Goal: Transaction & Acquisition: Purchase product/service

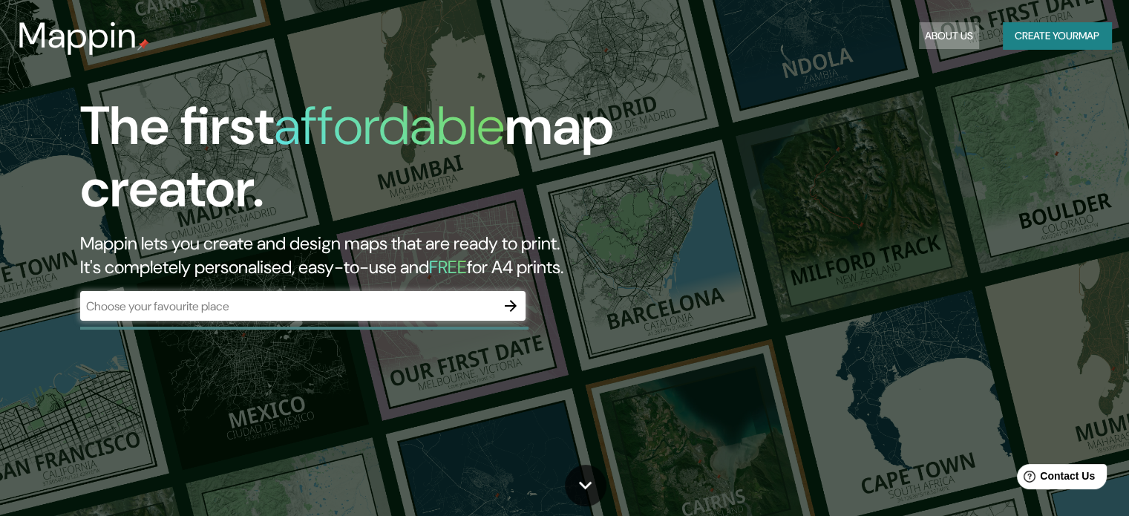
click at [938, 35] on button "About Us" at bounding box center [949, 35] width 60 height 27
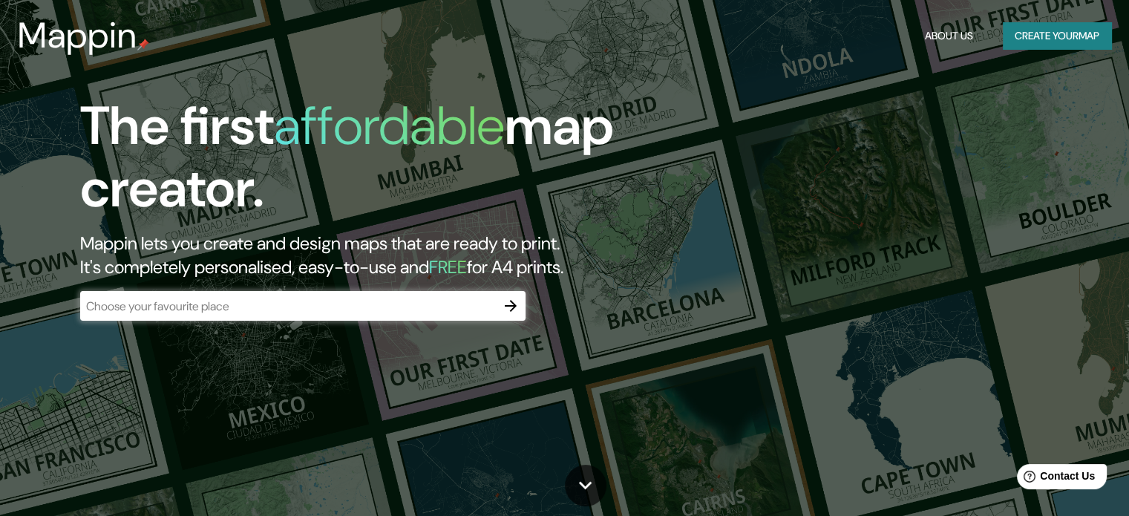
click at [1052, 36] on button "Create your map" at bounding box center [1057, 35] width 108 height 27
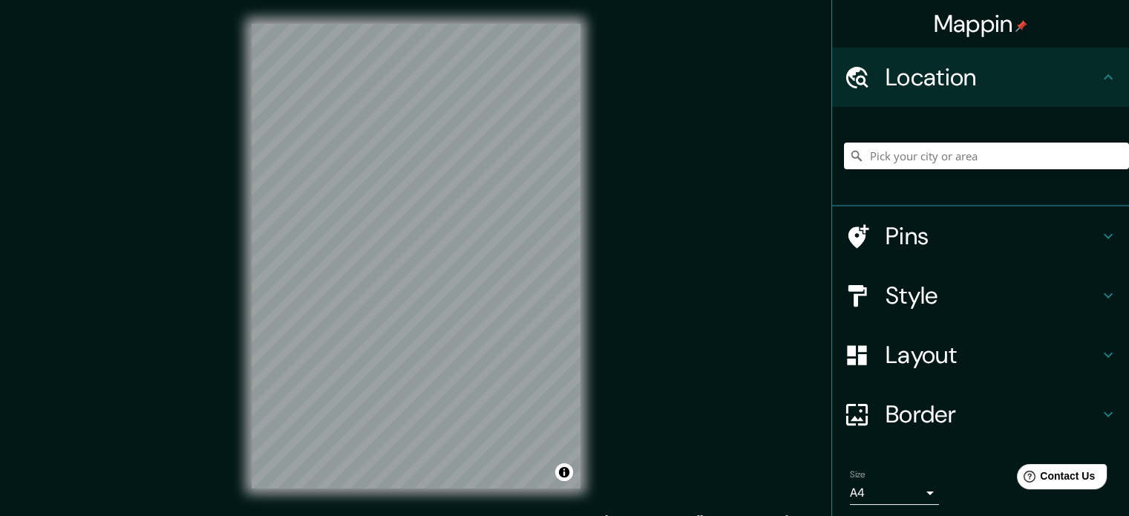
click at [894, 157] on input "Pick your city or area" at bounding box center [986, 156] width 285 height 27
type input "[GEOGRAPHIC_DATA], [GEOGRAPHIC_DATA][PERSON_NAME], [GEOGRAPHIC_DATA]"
click at [990, 238] on h4 "Pins" at bounding box center [993, 236] width 214 height 30
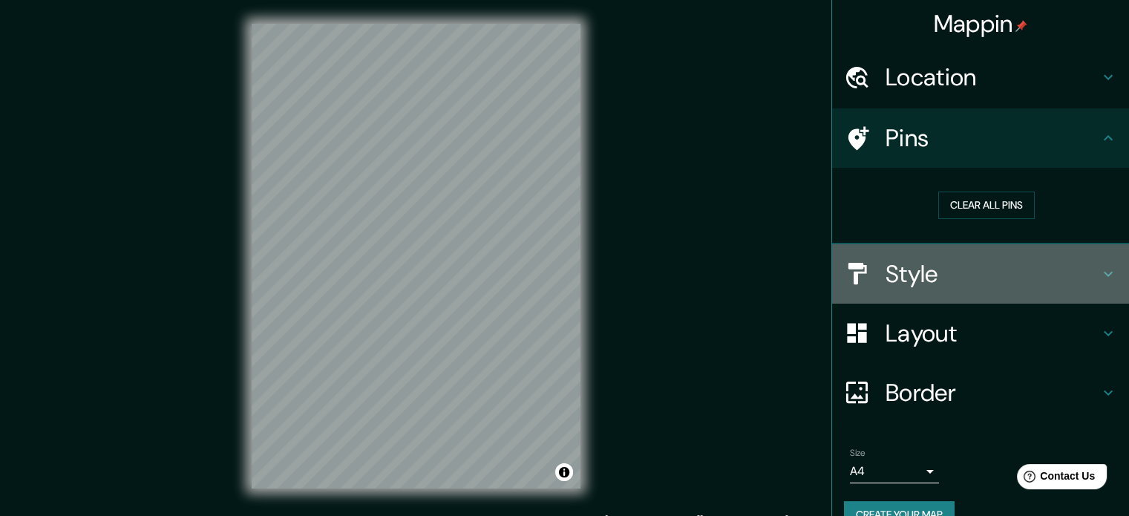
click at [980, 269] on h4 "Style" at bounding box center [993, 274] width 214 height 30
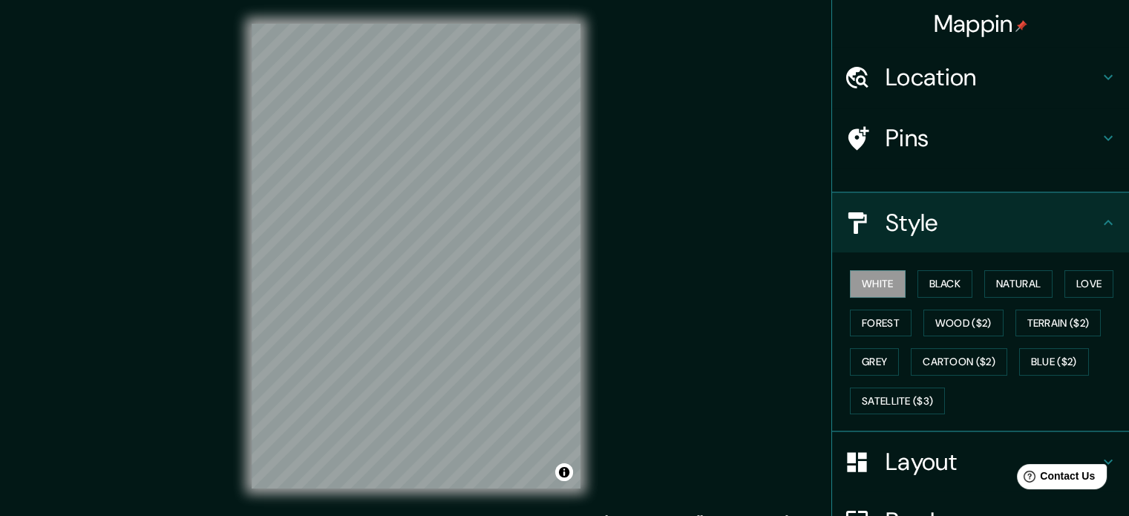
click at [980, 278] on div "White Black Natural Love Forest Wood ($2) Terrain ($2) Grey Cartoon ($2) Blue (…" at bounding box center [980, 342] width 297 height 180
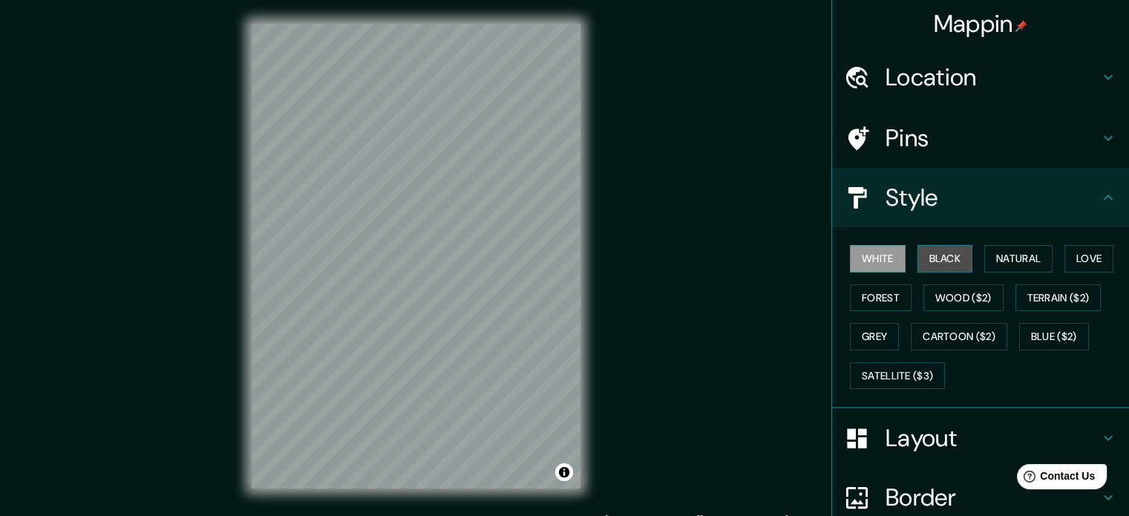
click at [953, 258] on button "Black" at bounding box center [946, 258] width 56 height 27
click at [886, 259] on button "White" at bounding box center [878, 258] width 56 height 27
click at [1065, 257] on button "Love" at bounding box center [1089, 258] width 49 height 27
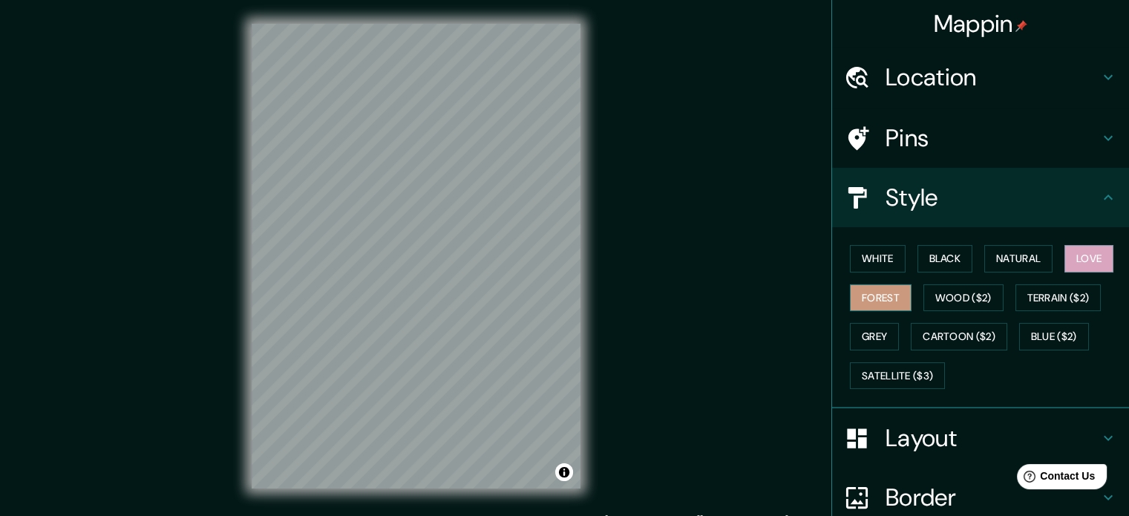
click at [883, 292] on button "Forest" at bounding box center [881, 297] width 62 height 27
click at [950, 295] on button "Wood ($2)" at bounding box center [963, 297] width 80 height 27
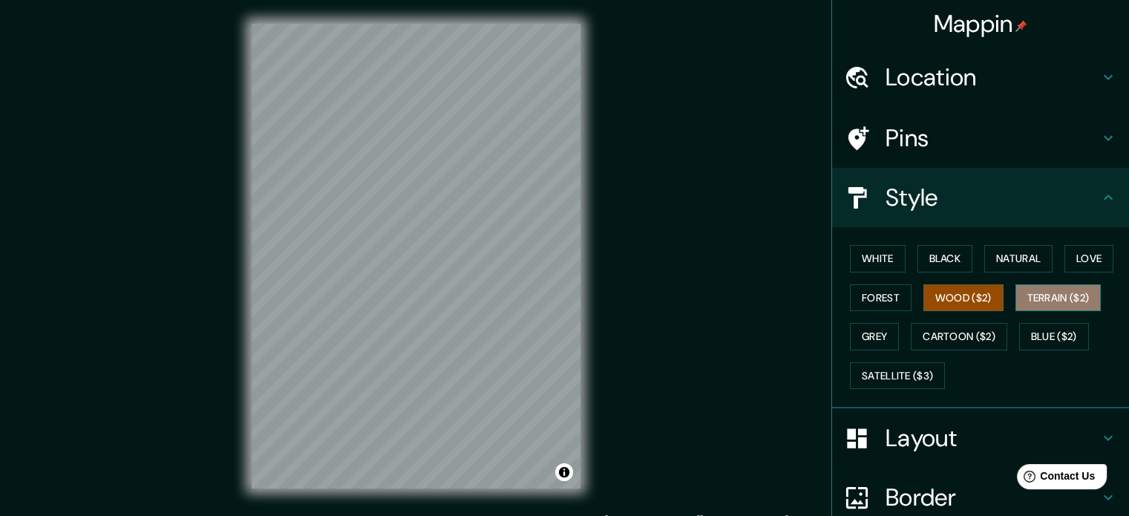
click at [1036, 295] on button "Terrain ($2)" at bounding box center [1059, 297] width 86 height 27
click at [844, 327] on div "White Black Natural Love Forest Wood ($2) Terrain ($2) Grey Cartoon ($2) Blue (…" at bounding box center [986, 317] width 285 height 156
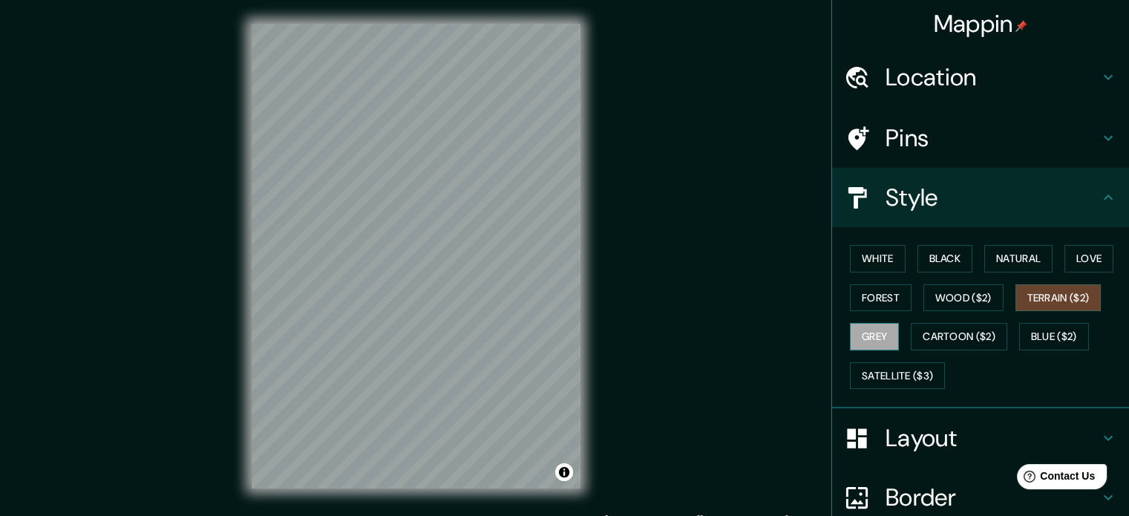
click at [851, 329] on button "Grey" at bounding box center [874, 336] width 49 height 27
click at [952, 248] on button "Black" at bounding box center [946, 258] width 56 height 27
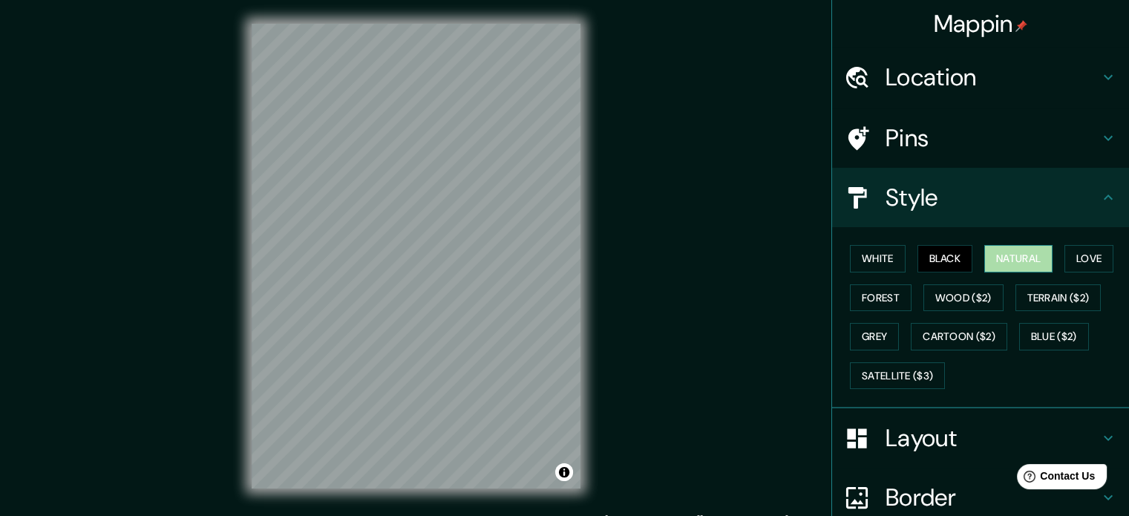
click at [986, 252] on button "Natural" at bounding box center [1018, 258] width 68 height 27
click at [938, 258] on button "Black" at bounding box center [946, 258] width 56 height 27
click at [880, 258] on button "White" at bounding box center [878, 258] width 56 height 27
click at [972, 258] on div "White Black Natural Love Forest Wood ($2) Terrain ($2) Grey Cartoon ($2) Blue (…" at bounding box center [986, 317] width 285 height 156
click at [984, 260] on button "Natural" at bounding box center [1018, 258] width 68 height 27
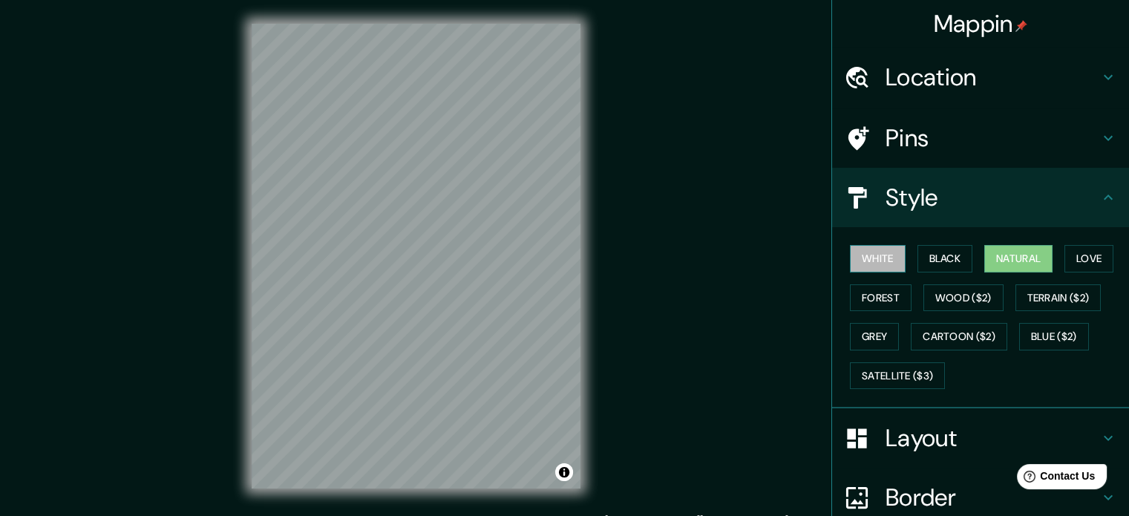
click at [870, 257] on button "White" at bounding box center [878, 258] width 56 height 27
click at [995, 261] on button "Natural" at bounding box center [1018, 258] width 68 height 27
click at [877, 252] on button "White" at bounding box center [878, 258] width 56 height 27
click at [663, 290] on div "Mappin Location [GEOGRAPHIC_DATA], [GEOGRAPHIC_DATA][PERSON_NAME], [GEOGRAPHIC_…" at bounding box center [564, 268] width 1129 height 536
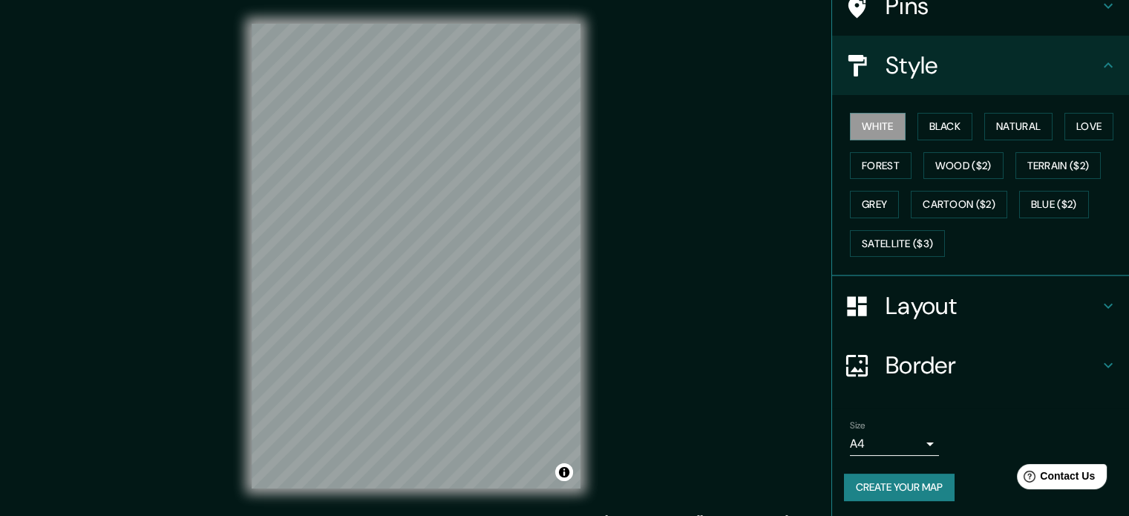
click at [987, 313] on h4 "Layout" at bounding box center [993, 306] width 214 height 30
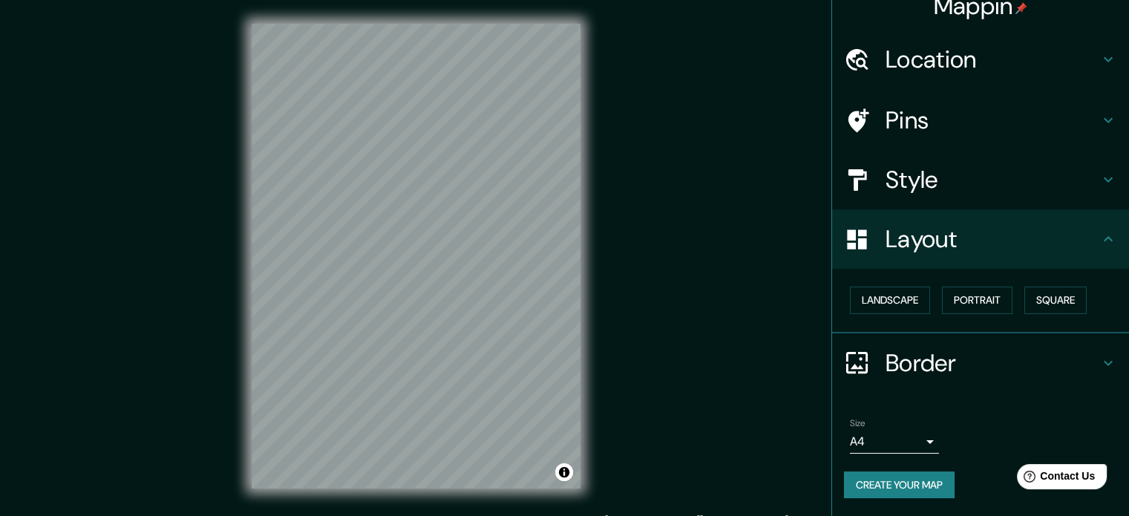
scroll to position [16, 0]
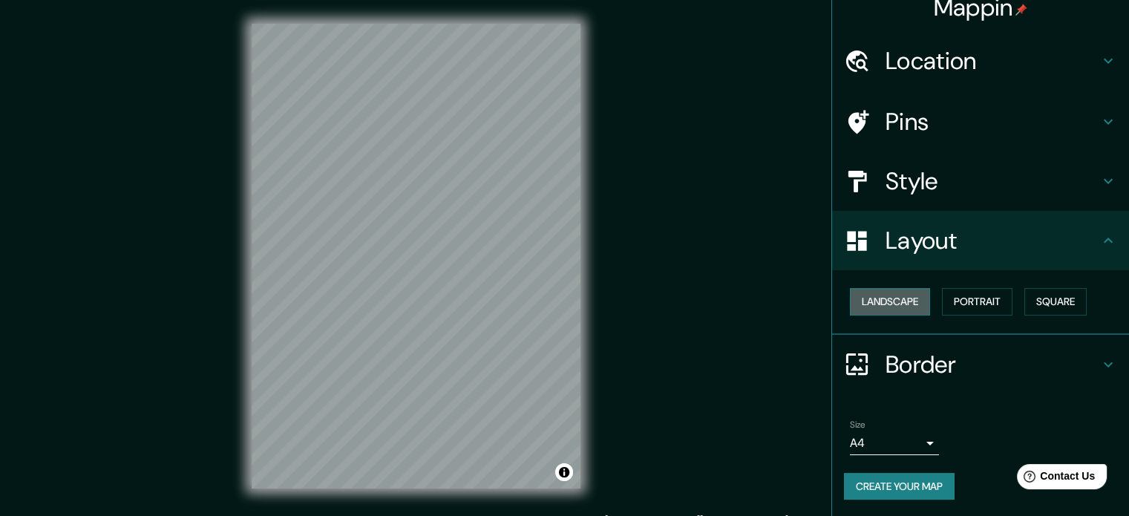
click at [904, 306] on button "Landscape" at bounding box center [890, 301] width 80 height 27
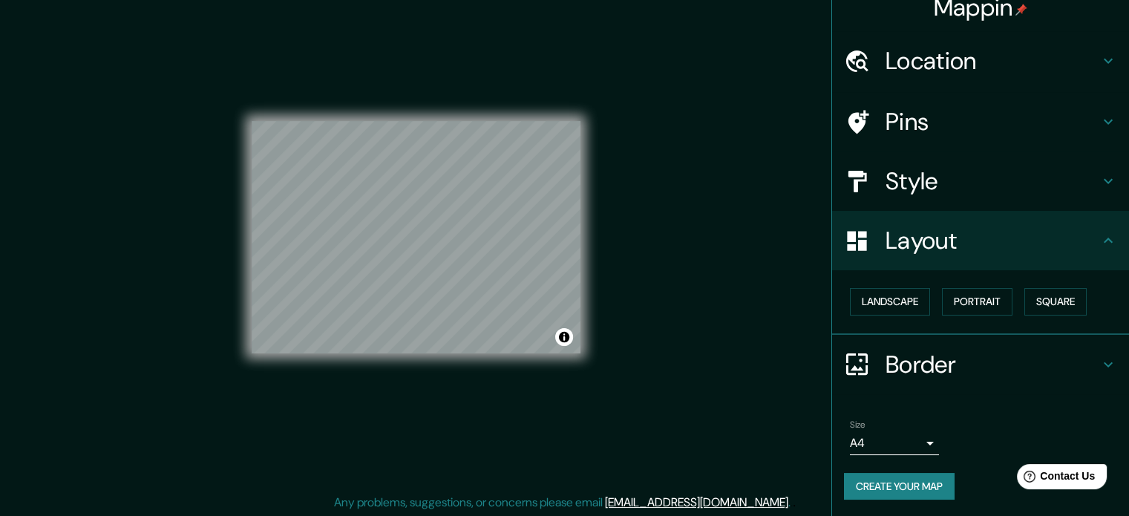
scroll to position [19, 0]
click at [1001, 363] on h4 "Border" at bounding box center [993, 365] width 214 height 30
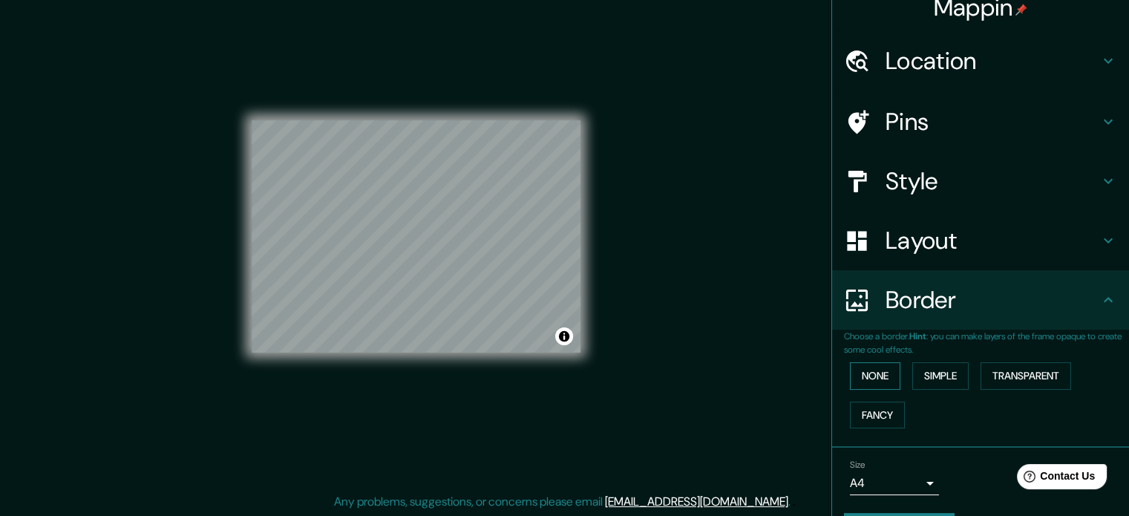
click at [876, 379] on button "None" at bounding box center [875, 375] width 50 height 27
click at [915, 378] on button "Simple" at bounding box center [940, 375] width 56 height 27
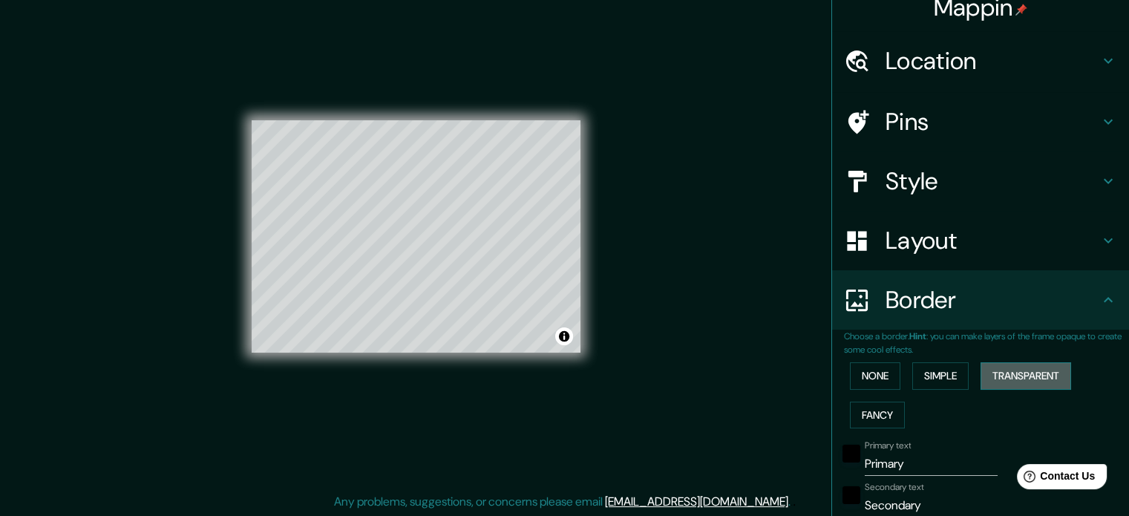
click at [1013, 378] on button "Transparent" at bounding box center [1026, 375] width 91 height 27
click at [880, 413] on button "Fancy" at bounding box center [877, 415] width 55 height 27
click at [863, 372] on button "None" at bounding box center [875, 375] width 50 height 27
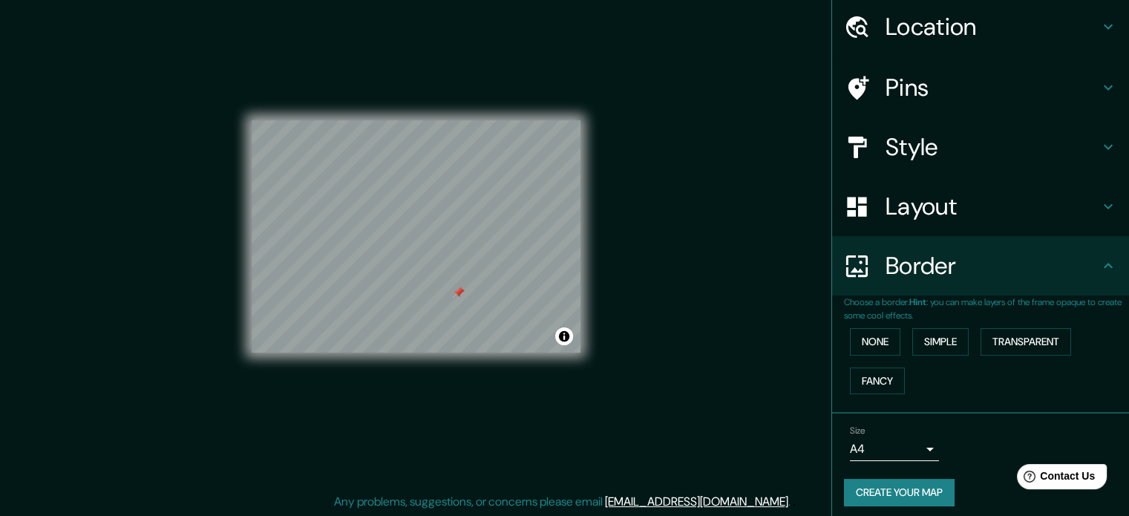
scroll to position [56, 0]
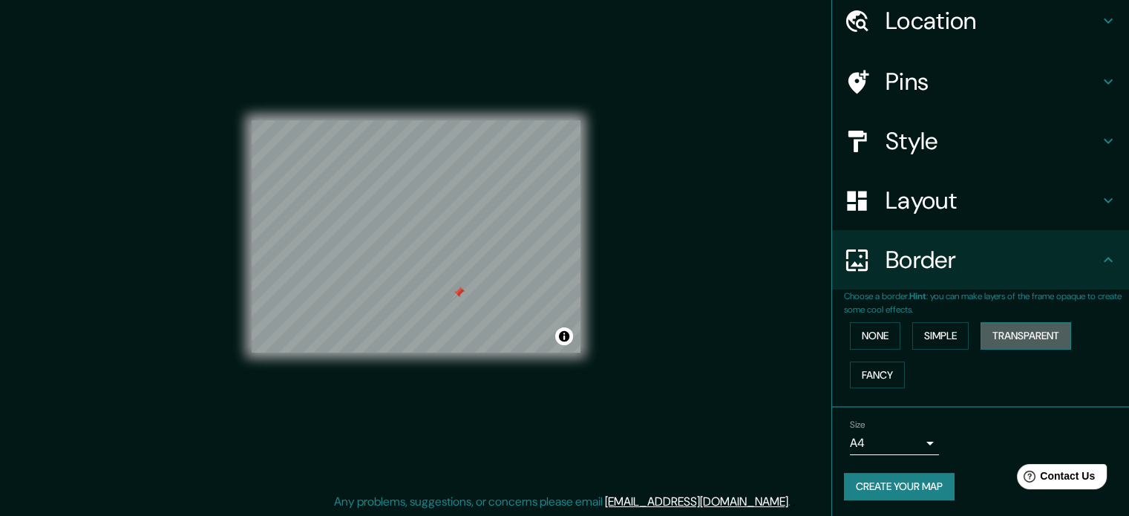
click at [981, 333] on button "Transparent" at bounding box center [1026, 335] width 91 height 27
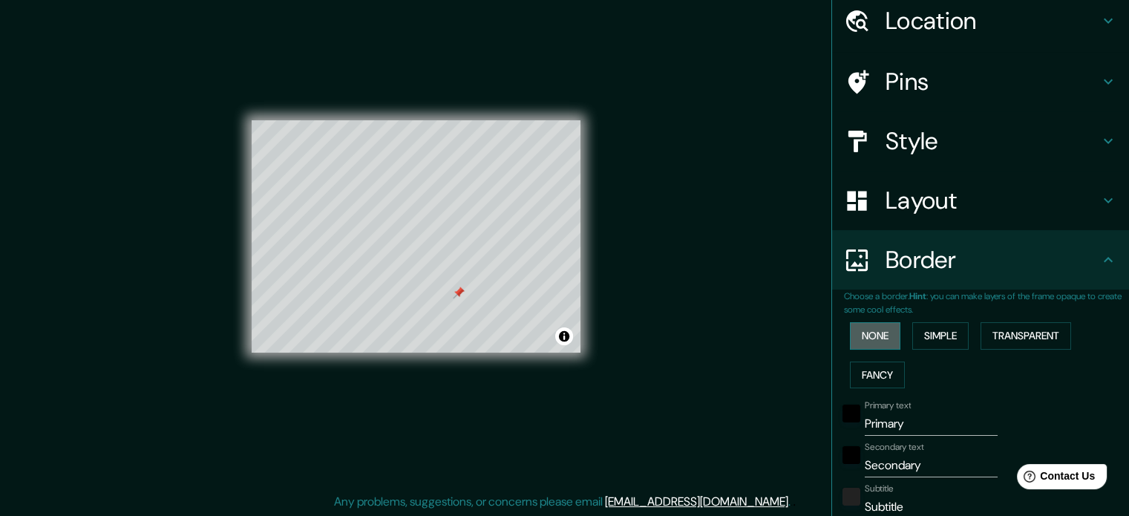
click at [881, 330] on button "None" at bounding box center [875, 335] width 50 height 27
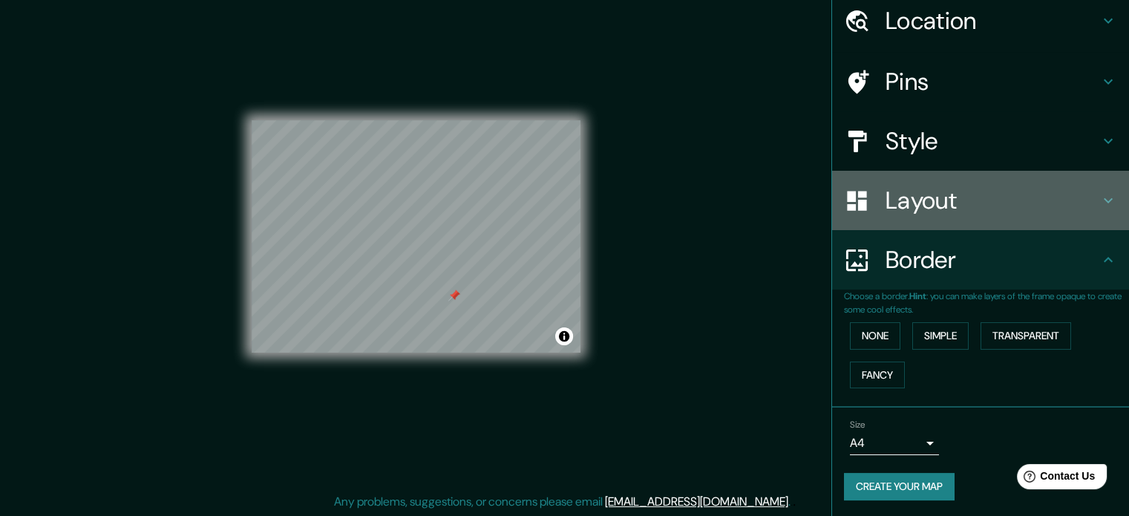
drag, startPoint x: 924, startPoint y: 198, endPoint x: 952, endPoint y: 194, distance: 27.8
click at [924, 200] on h4 "Layout" at bounding box center [993, 201] width 214 height 30
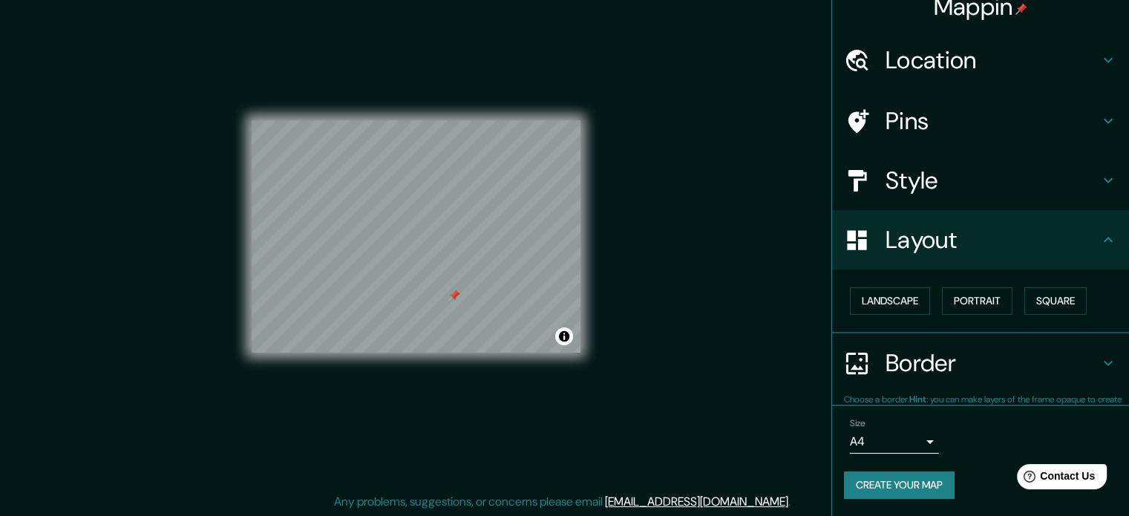
scroll to position [16, 0]
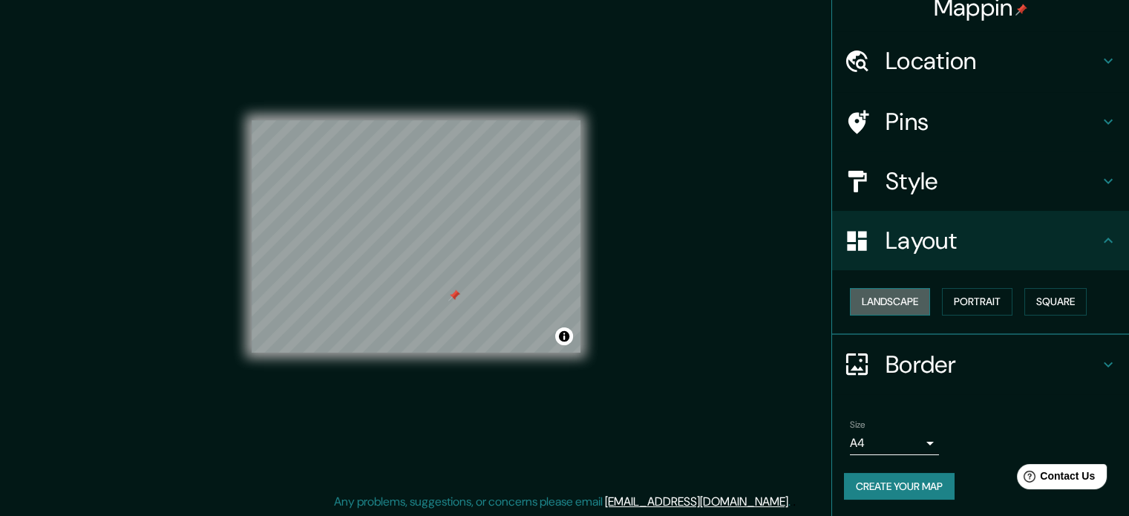
click at [861, 300] on button "Landscape" at bounding box center [890, 301] width 80 height 27
click at [950, 300] on button "Portrait" at bounding box center [977, 301] width 71 height 27
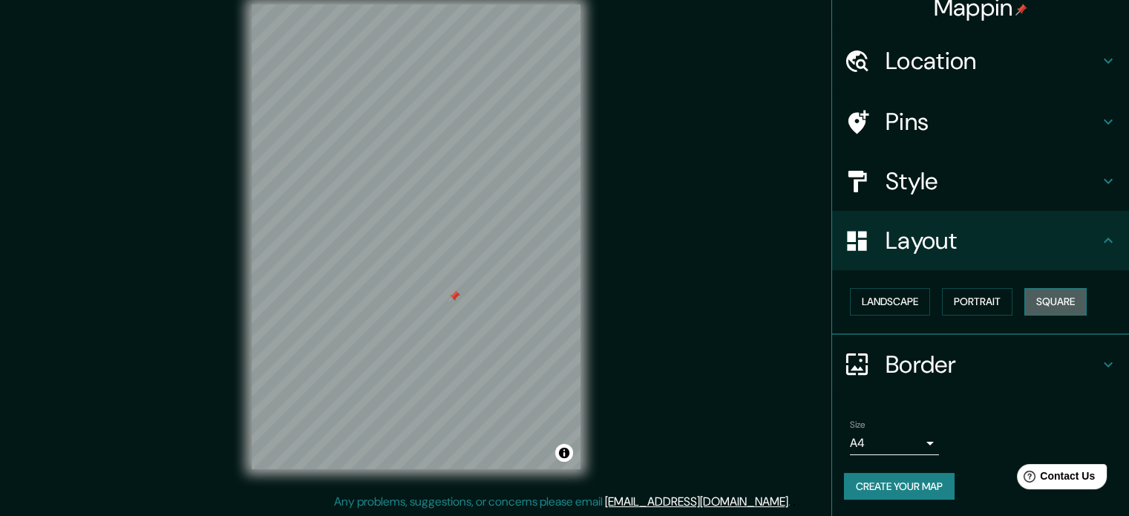
click at [1029, 301] on button "Square" at bounding box center [1055, 301] width 62 height 27
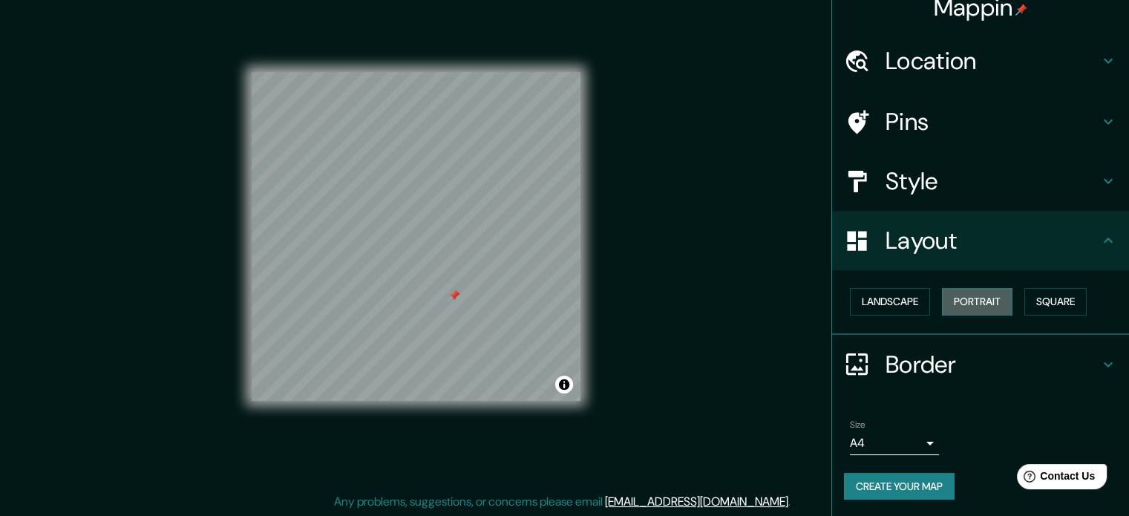
click at [972, 298] on button "Portrait" at bounding box center [977, 301] width 71 height 27
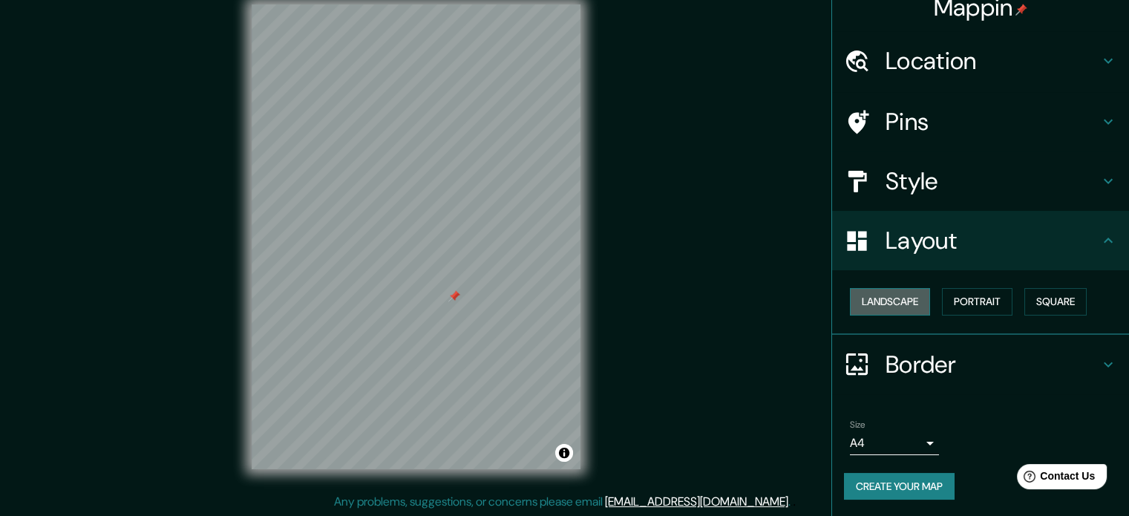
click at [915, 293] on button "Landscape" at bounding box center [890, 301] width 80 height 27
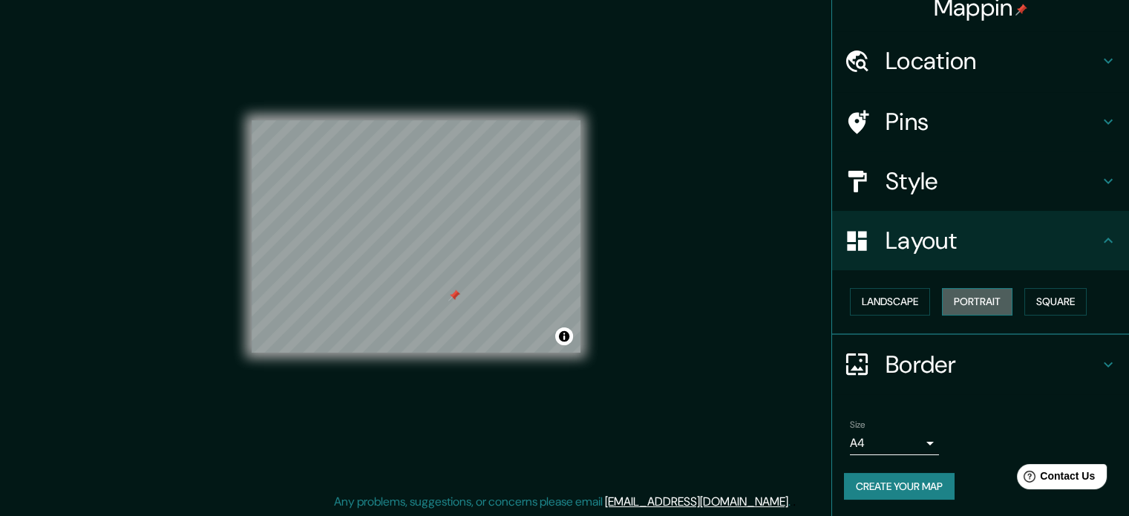
click at [985, 299] on button "Portrait" at bounding box center [977, 301] width 71 height 27
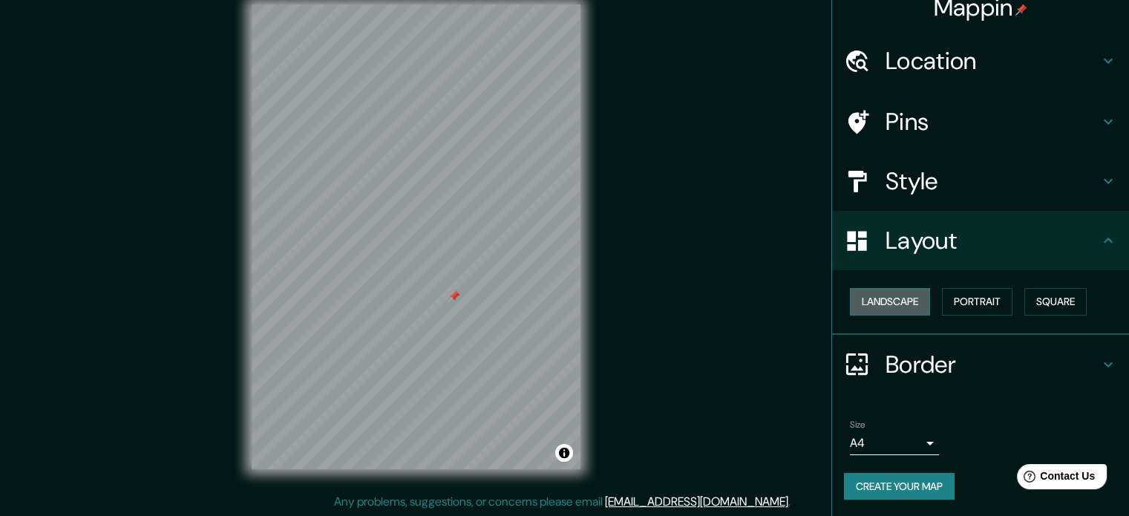
click at [903, 299] on button "Landscape" at bounding box center [890, 301] width 80 height 27
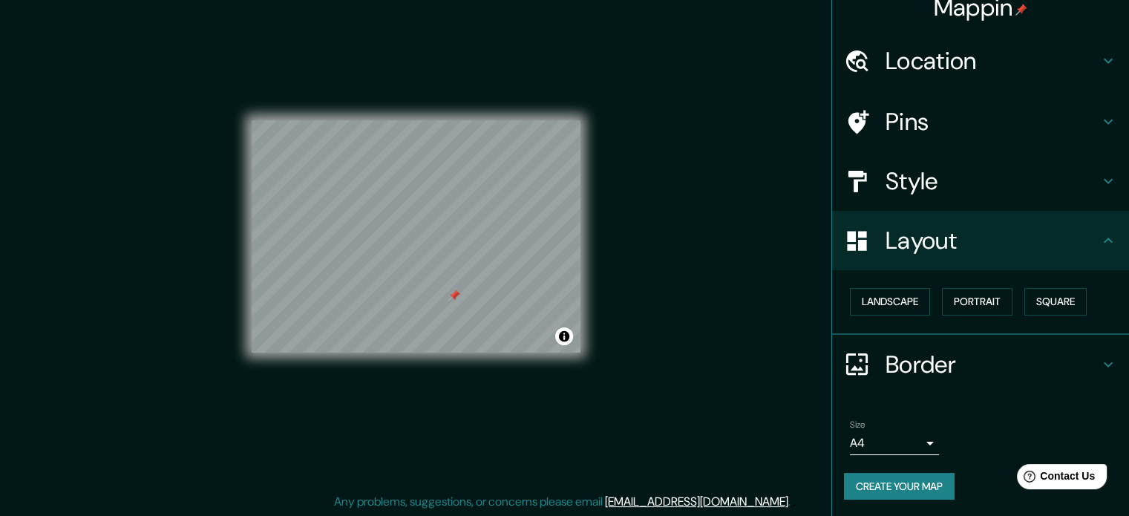
click at [961, 65] on h4 "Location" at bounding box center [993, 61] width 214 height 30
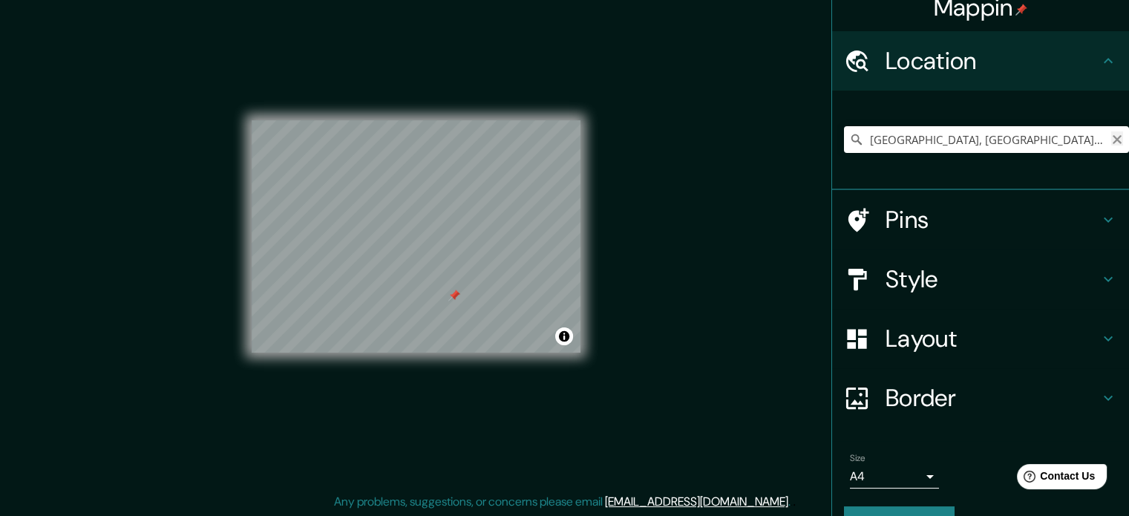
click at [1113, 138] on icon "Clear" at bounding box center [1117, 139] width 9 height 9
click at [1099, 65] on icon at bounding box center [1108, 61] width 18 height 18
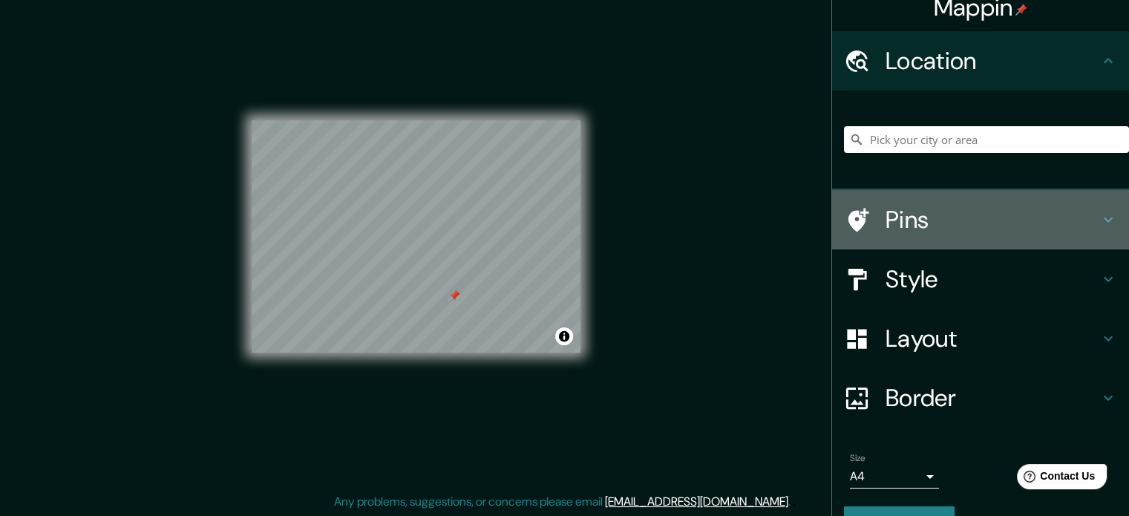
click at [926, 217] on h4 "Pins" at bounding box center [993, 220] width 214 height 30
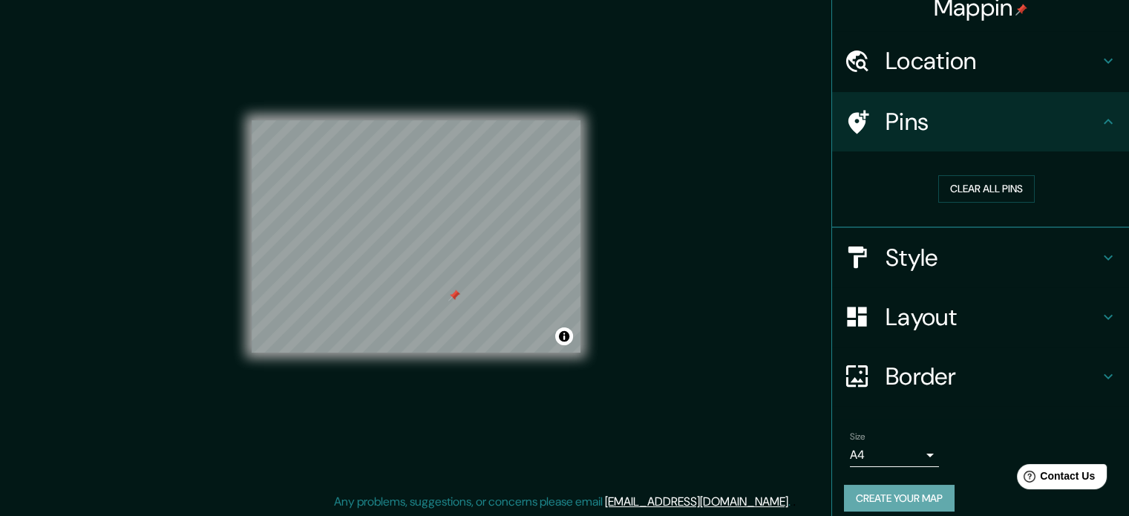
click at [902, 492] on button "Create your map" at bounding box center [899, 498] width 111 height 27
click at [887, 485] on button "Create your map" at bounding box center [899, 498] width 111 height 27
click at [893, 492] on div "Create your map" at bounding box center [980, 498] width 273 height 27
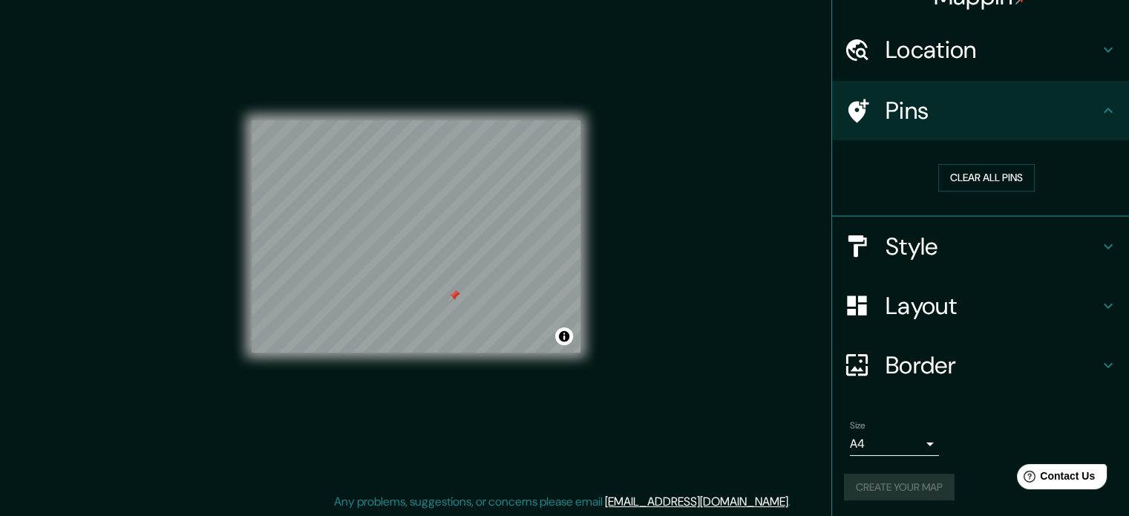
scroll to position [28, 0]
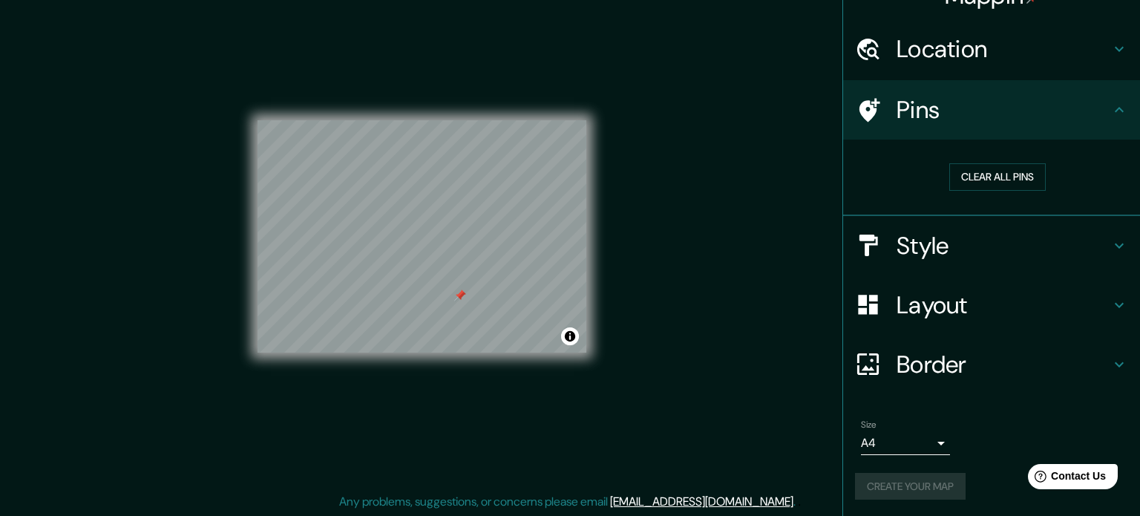
click at [915, 442] on body "Mappin Location [GEOGRAPHIC_DATA] [GEOGRAPHIC_DATA][PERSON_NAME], [GEOGRAPHIC_D…" at bounding box center [570, 239] width 1140 height 516
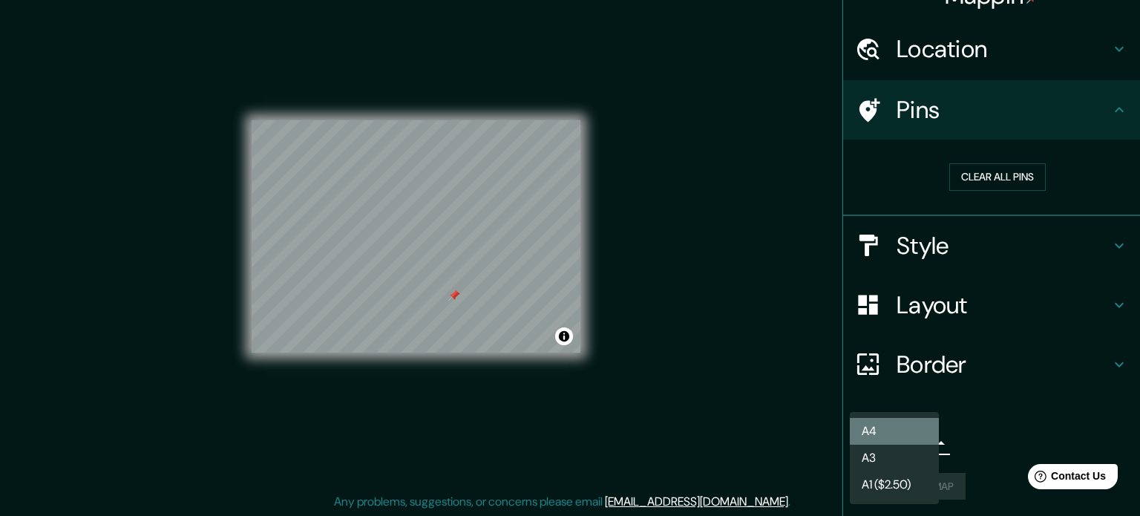
click at [909, 437] on li "A4" at bounding box center [894, 431] width 89 height 27
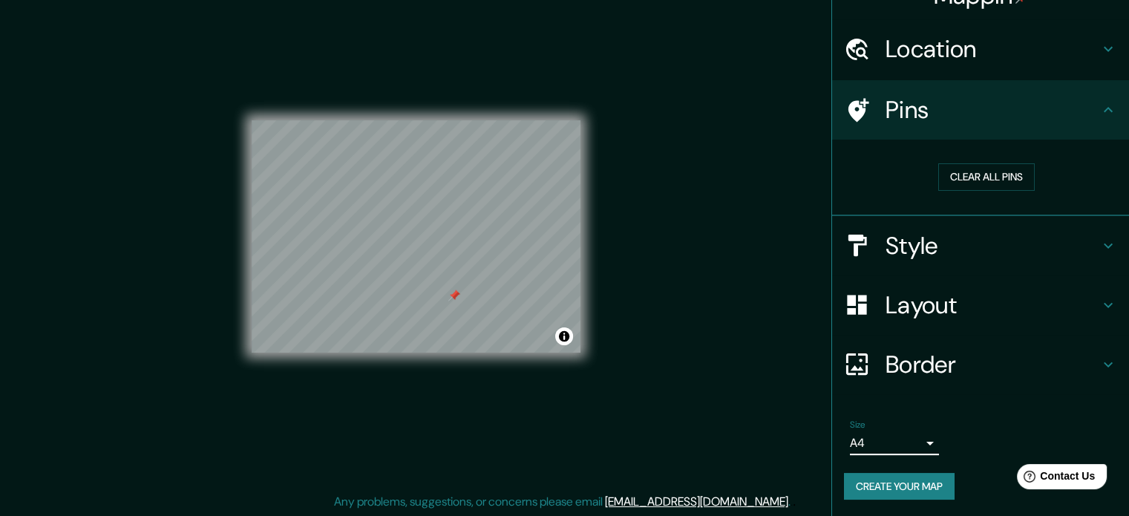
click at [926, 484] on button "Create your map" at bounding box center [899, 486] width 111 height 27
click at [926, 484] on div "Create your map" at bounding box center [980, 486] width 273 height 27
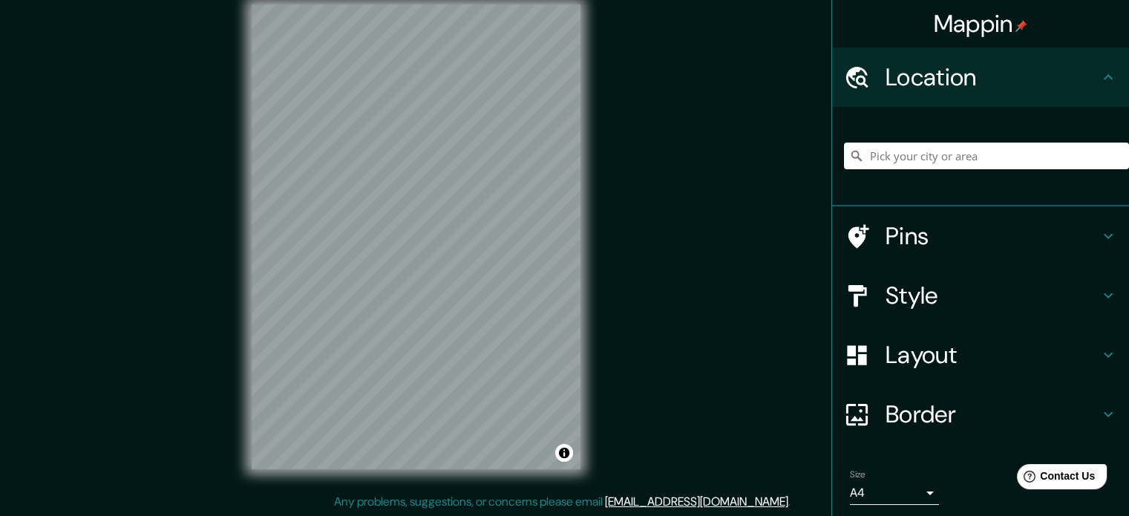
click at [929, 157] on input "Pick your city or area" at bounding box center [986, 156] width 285 height 27
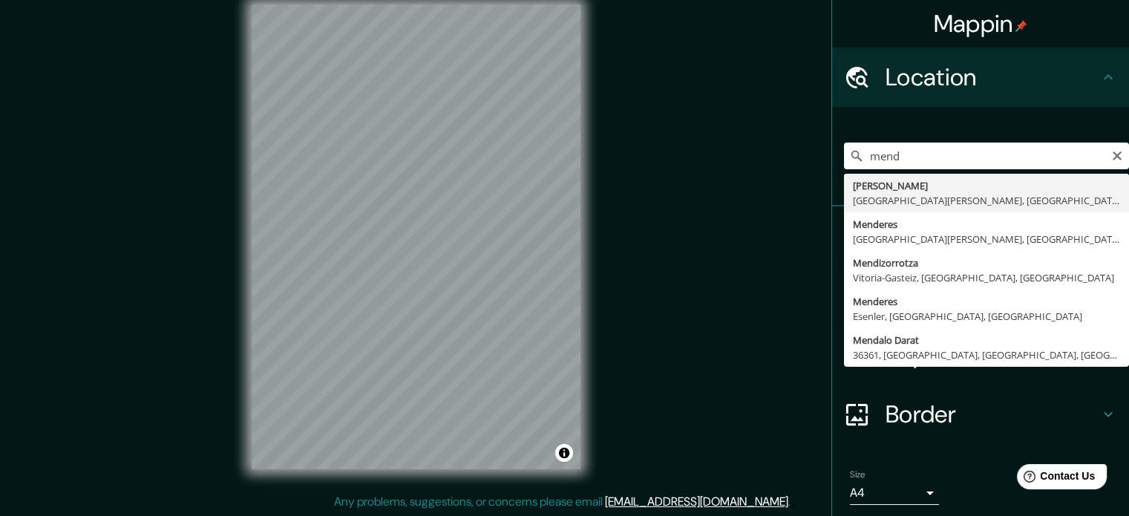
type input "[GEOGRAPHIC_DATA], [GEOGRAPHIC_DATA][PERSON_NAME], [GEOGRAPHIC_DATA]"
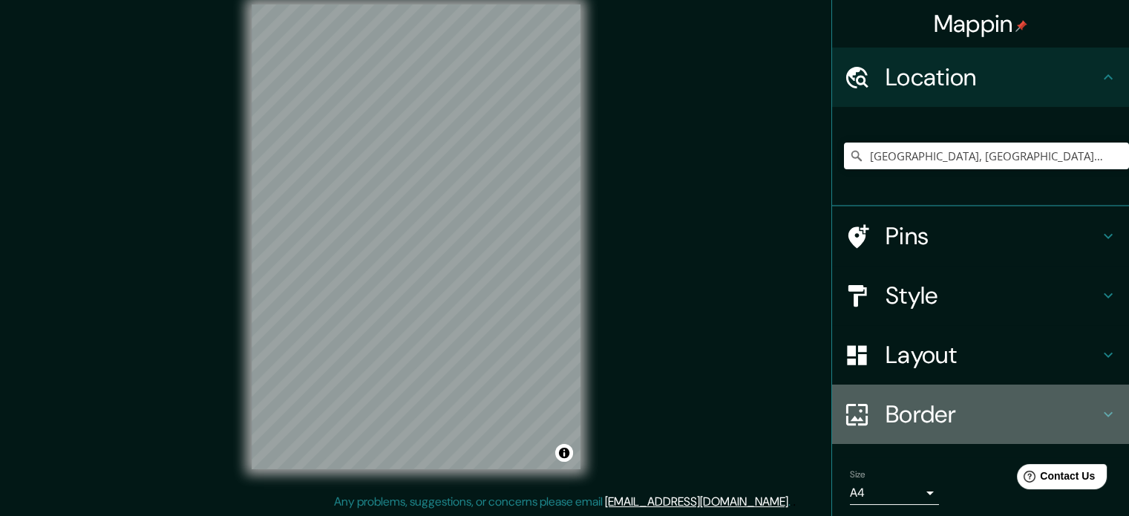
click at [952, 407] on h4 "Border" at bounding box center [993, 414] width 214 height 30
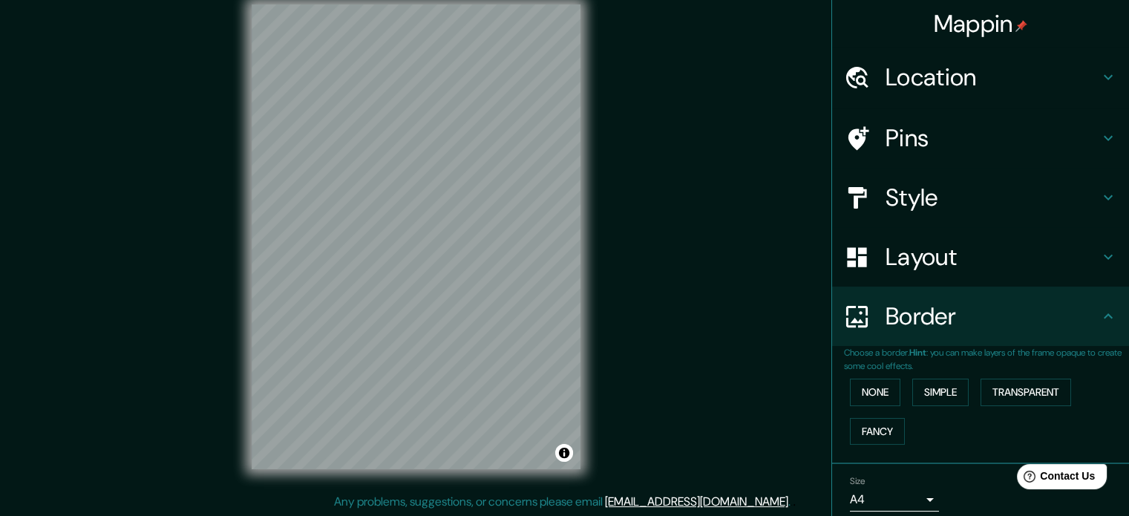
click at [935, 261] on h4 "Layout" at bounding box center [993, 257] width 214 height 30
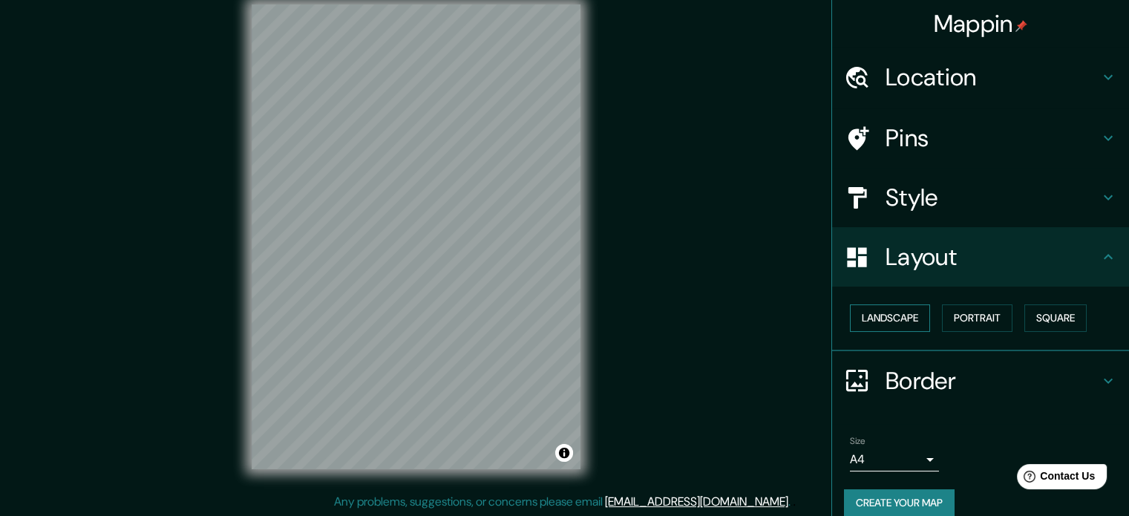
click at [874, 313] on button "Landscape" at bounding box center [890, 317] width 80 height 27
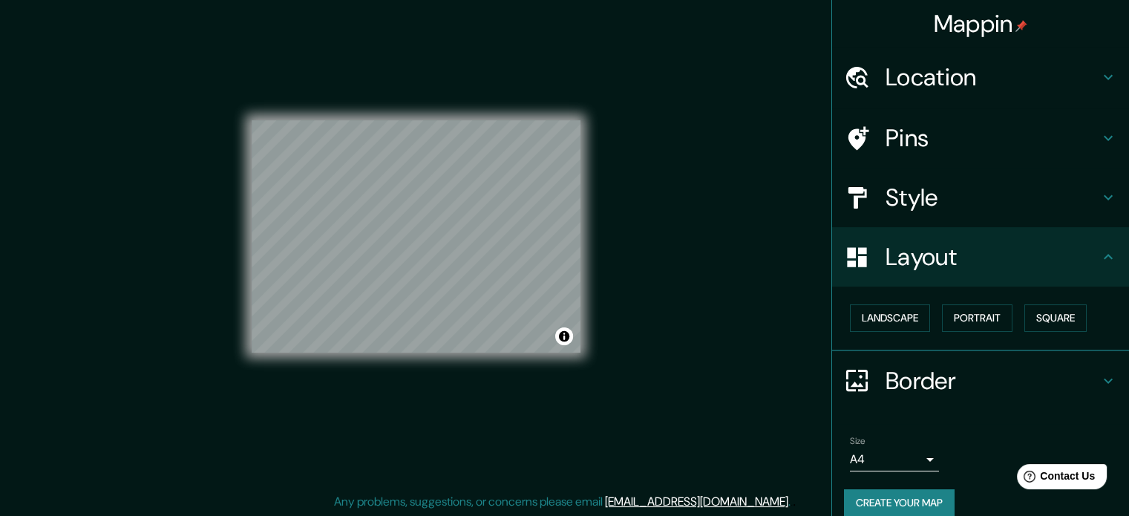
click at [903, 204] on h4 "Style" at bounding box center [993, 198] width 214 height 30
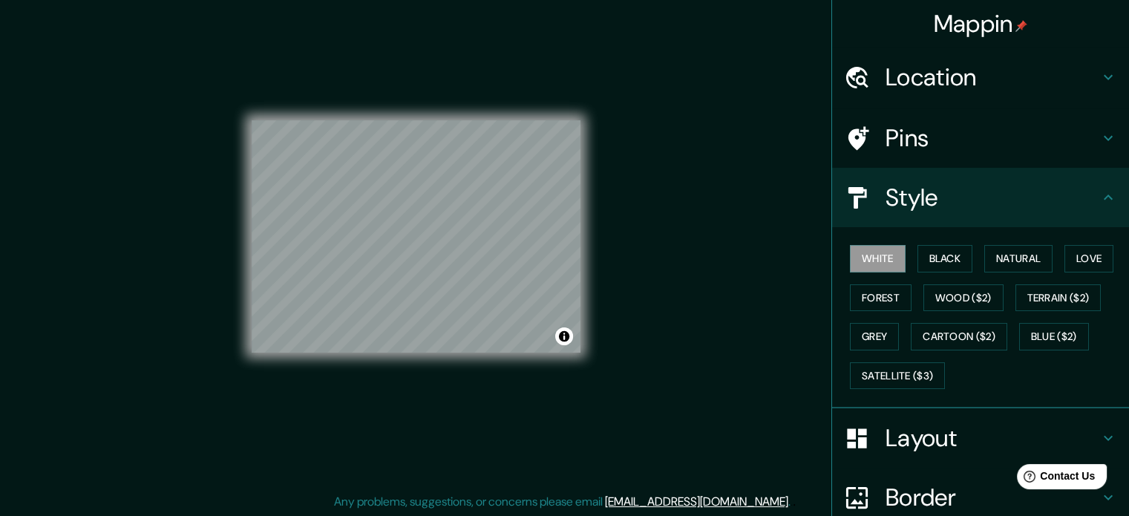
click at [907, 141] on h4 "Pins" at bounding box center [993, 138] width 214 height 30
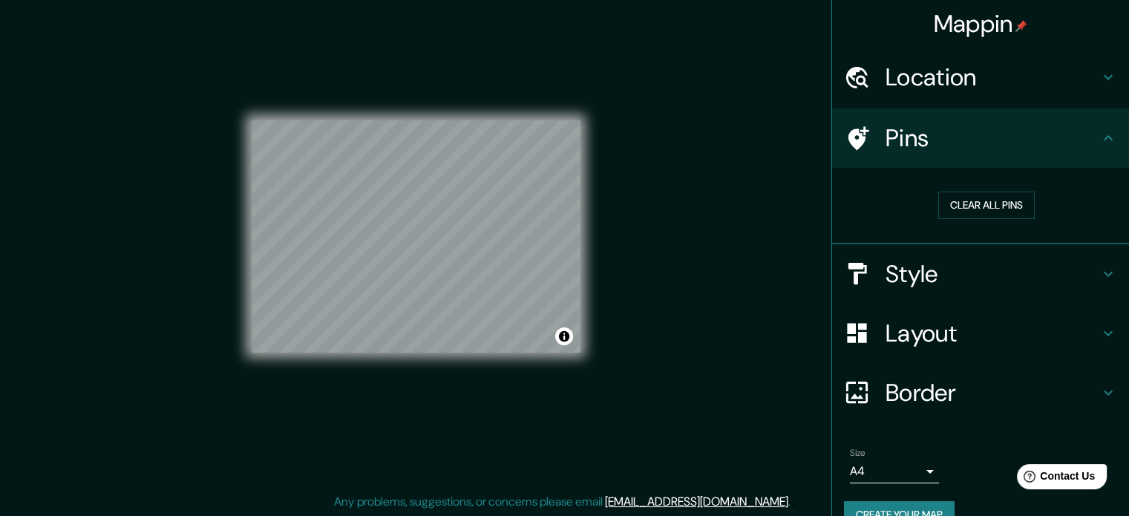
click at [800, 276] on div "Mappin Location Mendoza, Provincia de Mendoza, Argentina Pins Clear all pins St…" at bounding box center [564, 249] width 1129 height 536
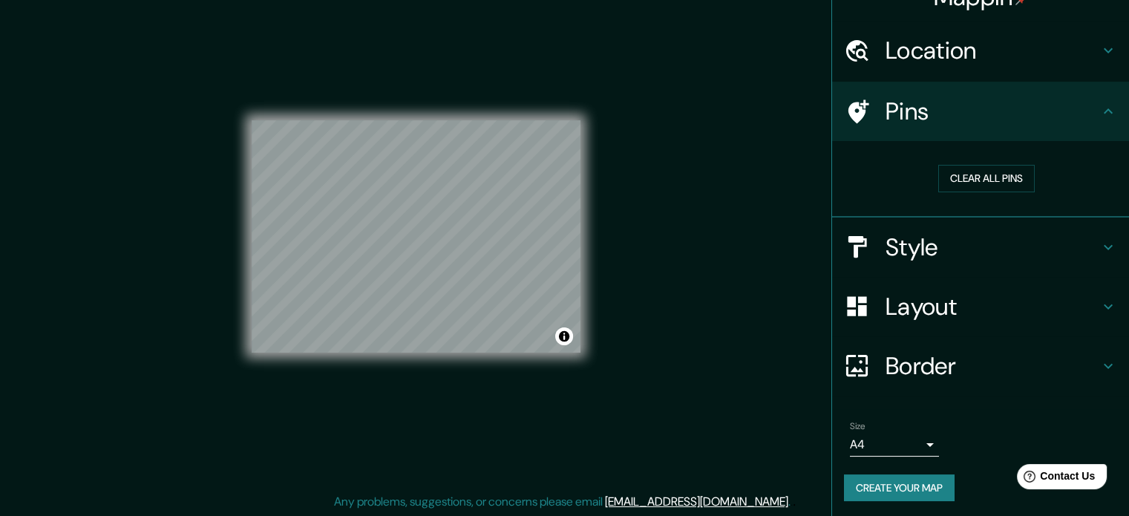
scroll to position [28, 0]
click at [894, 485] on button "Create your map" at bounding box center [899, 486] width 111 height 27
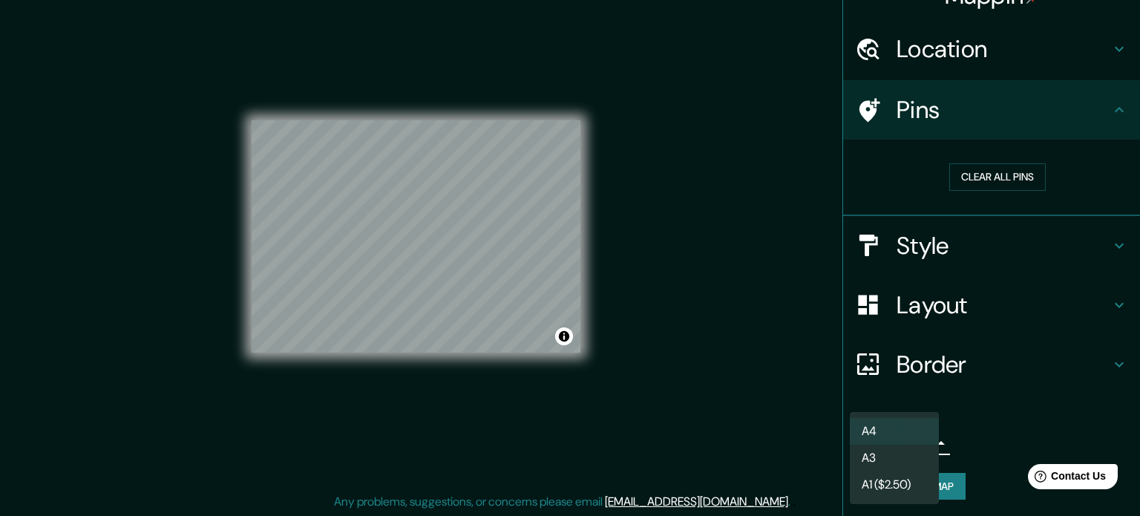
click at [920, 437] on body "Mappin Location Mendoza, Provincia de Mendoza, Argentina Pins Clear all pins St…" at bounding box center [570, 239] width 1140 height 516
click at [909, 460] on li "A3" at bounding box center [894, 458] width 89 height 27
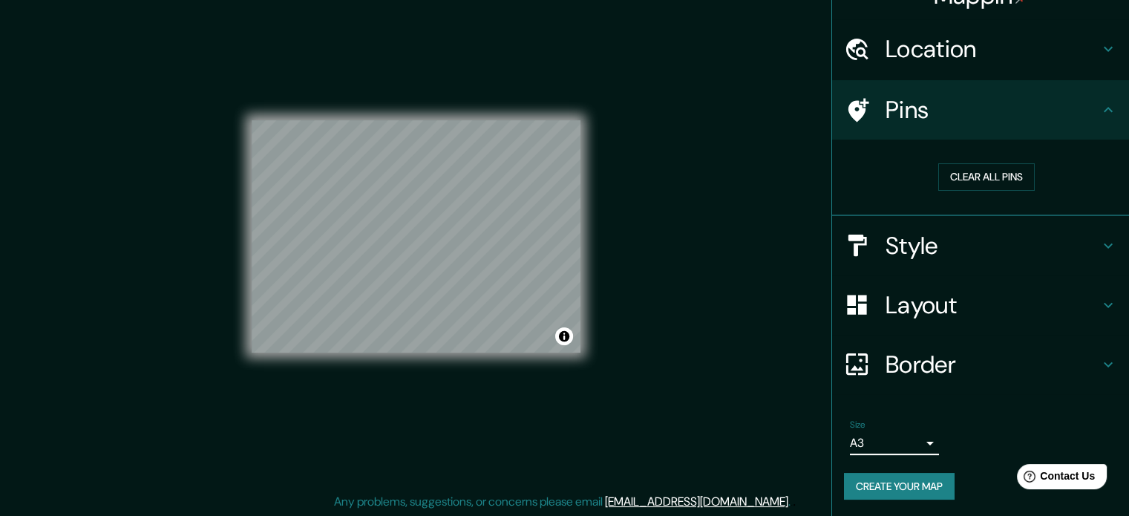
click at [908, 483] on button "Create your map" at bounding box center [899, 486] width 111 height 27
click at [785, 353] on div "Mappin Location Mendoza, Provincia de Mendoza, Argentina Pins Clear all pins St…" at bounding box center [564, 249] width 1129 height 536
click at [923, 361] on h4 "Border" at bounding box center [993, 365] width 214 height 30
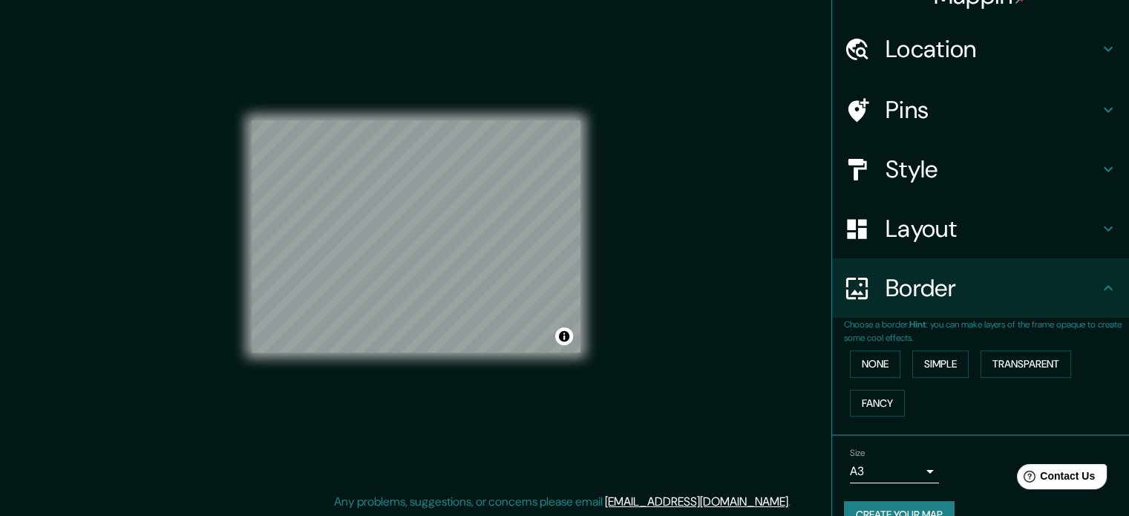
click at [907, 218] on h4 "Layout" at bounding box center [993, 229] width 214 height 30
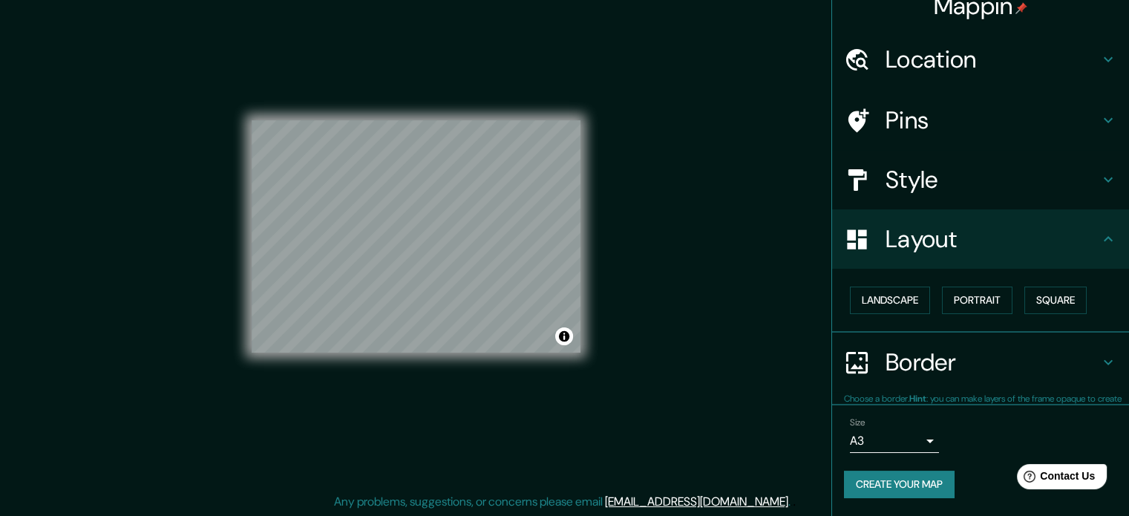
scroll to position [16, 0]
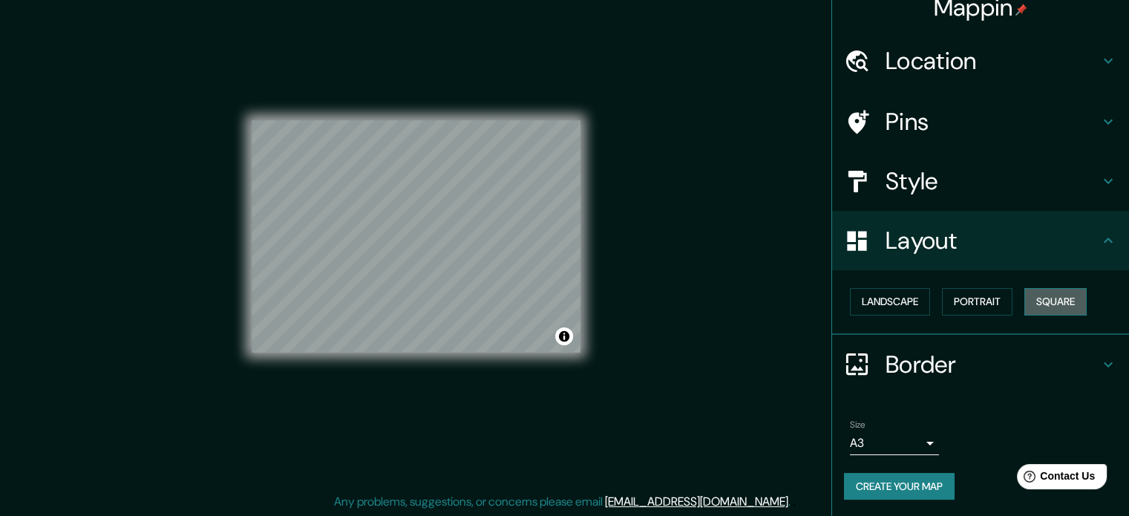
click at [1054, 309] on button "Square" at bounding box center [1055, 301] width 62 height 27
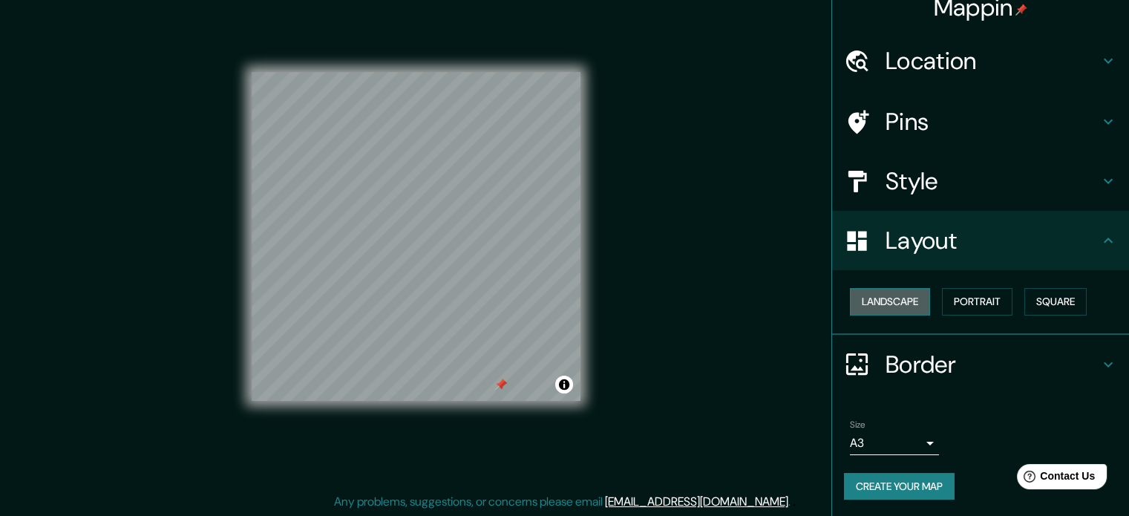
click at [889, 304] on button "Landscape" at bounding box center [890, 301] width 80 height 27
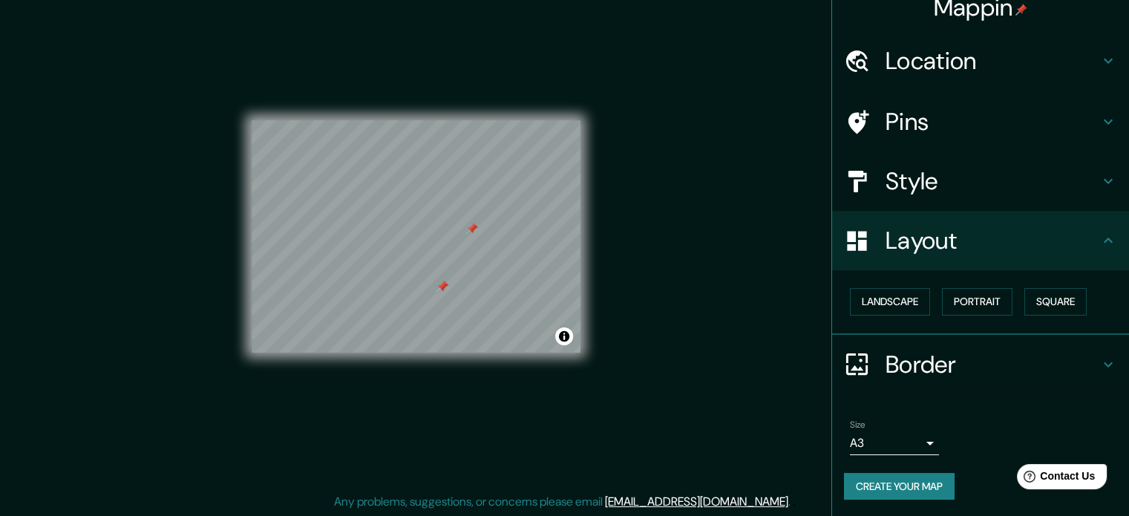
click at [888, 194] on h4 "Style" at bounding box center [993, 181] width 214 height 30
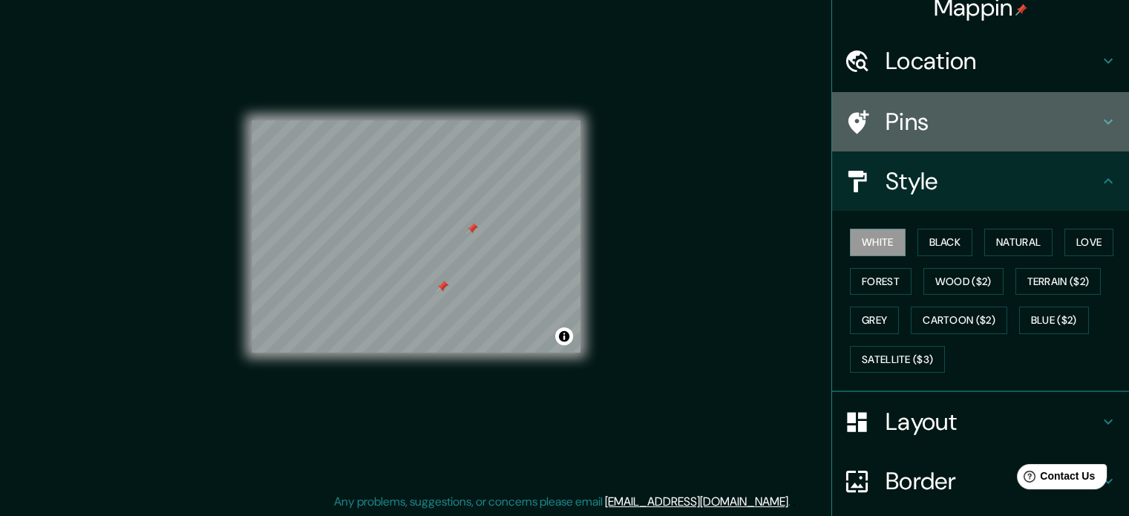
click at [935, 122] on h4 "Pins" at bounding box center [993, 122] width 214 height 30
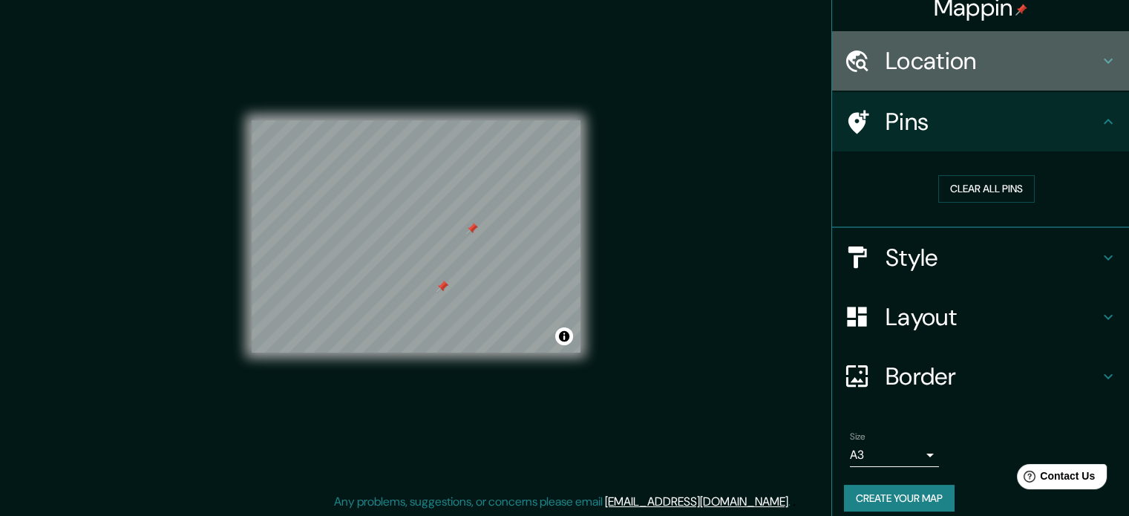
drag, startPoint x: 944, startPoint y: 54, endPoint x: 956, endPoint y: 83, distance: 31.3
click at [944, 53] on h4 "Location" at bounding box center [993, 61] width 214 height 30
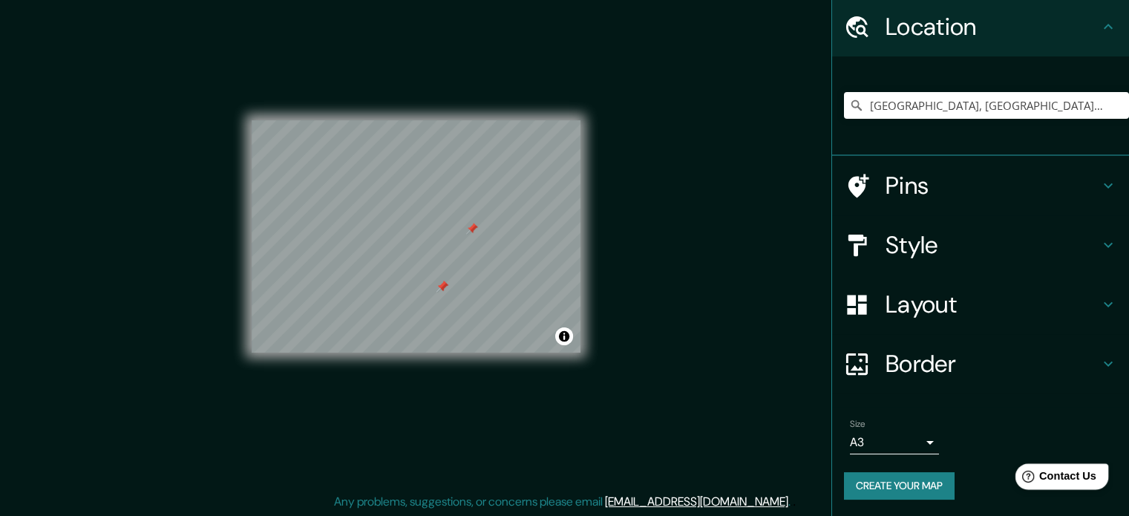
scroll to position [19, 0]
drag, startPoint x: 1057, startPoint y: 475, endPoint x: 2057, endPoint y: 915, distance: 1092.5
click at [1057, 475] on span "Contact Us" at bounding box center [1067, 476] width 57 height 13
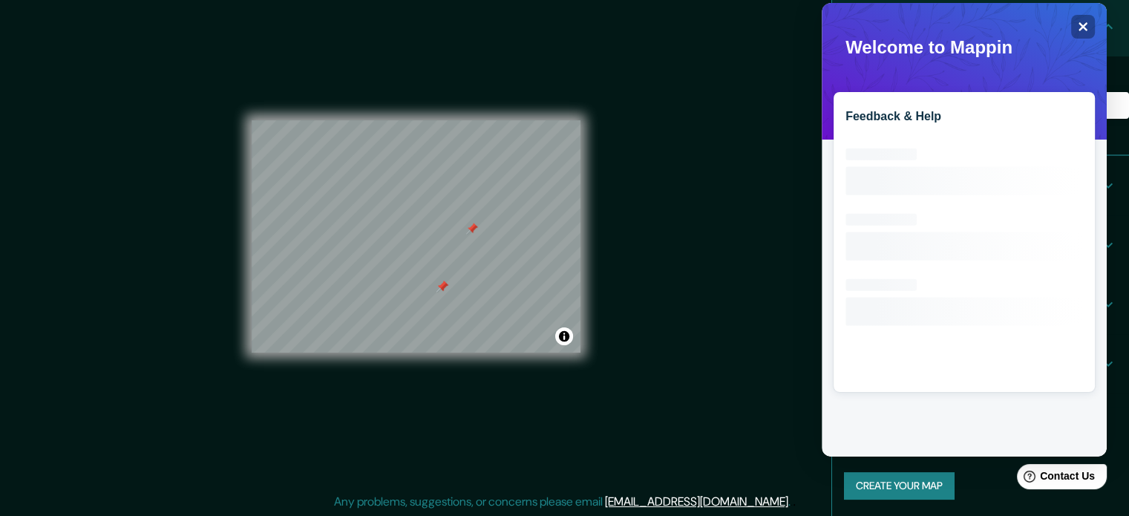
scroll to position [0, 0]
click at [942, 136] on div "Feedback & Help Loading interface..." at bounding box center [964, 242] width 261 height 300
click at [843, 169] on div "Feedback & Help Loading interface..." at bounding box center [964, 242] width 261 height 300
click at [949, 129] on div "Feedback & Help Loading interface..." at bounding box center [964, 242] width 261 height 300
click at [970, 302] on rect at bounding box center [965, 257] width 238 height 238
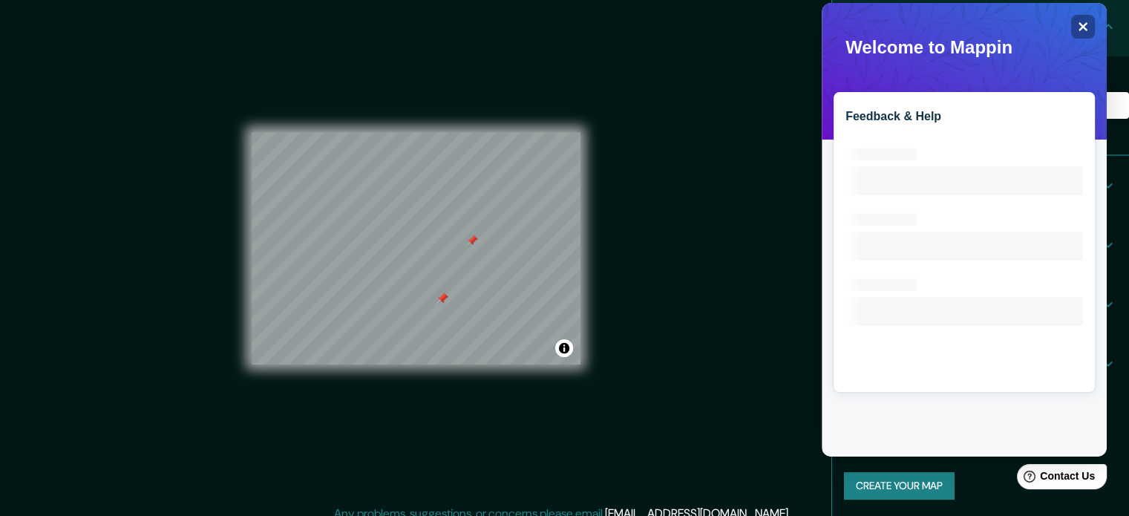
scroll to position [19, 0]
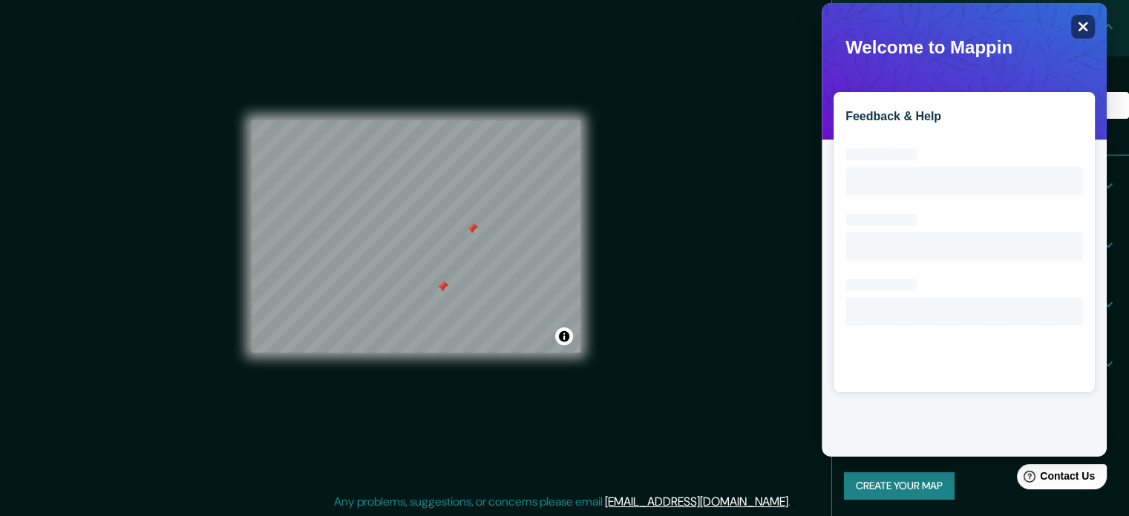
click at [1080, 21] on icon "Close" at bounding box center [1082, 26] width 11 height 11
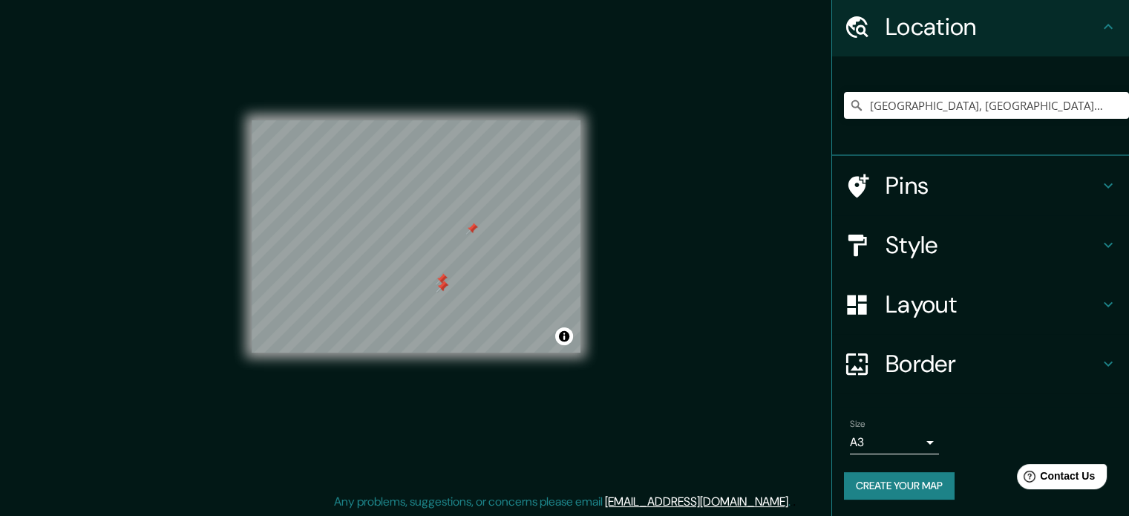
click at [439, 284] on div at bounding box center [442, 287] width 12 height 12
drag, startPoint x: 443, startPoint y: 274, endPoint x: 480, endPoint y: 286, distance: 38.3
click at [480, 286] on div at bounding box center [478, 291] width 12 height 12
click at [570, 339] on button "Toggle attribution" at bounding box center [564, 336] width 18 height 18
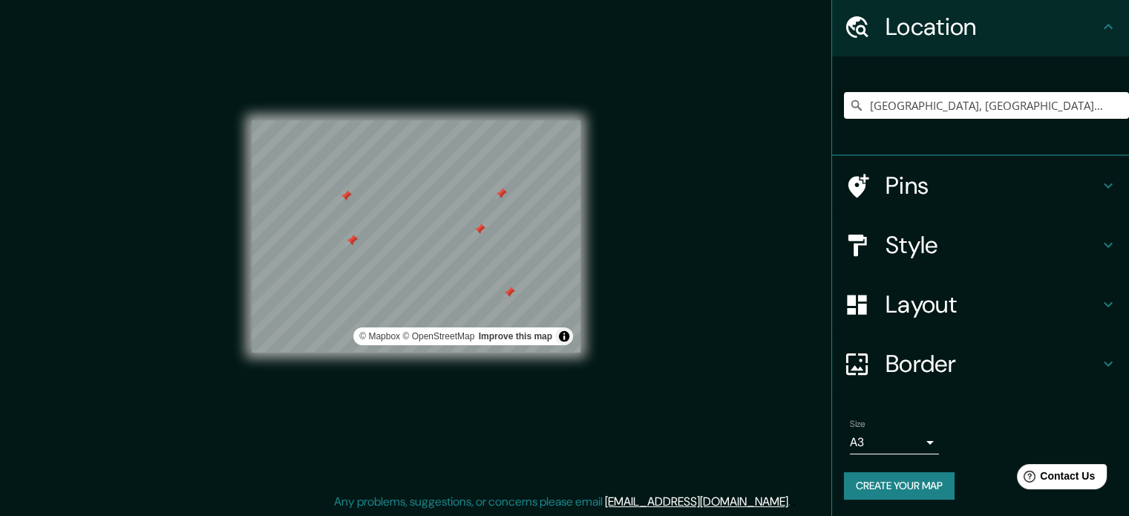
drag, startPoint x: 510, startPoint y: 292, endPoint x: 625, endPoint y: 395, distance: 154.6
click at [630, 396] on div "Mappin Location Mendoza, Provincia de Mendoza, Argentina Pins Style Layout Bord…" at bounding box center [564, 249] width 1129 height 536
drag, startPoint x: 511, startPoint y: 290, endPoint x: 403, endPoint y: 309, distance: 109.4
click at [403, 309] on div at bounding box center [402, 312] width 12 height 12
click at [647, 264] on div "Mappin Location Mendoza, Provincia de Mendoza, Argentina Pins Style Layout Bord…" at bounding box center [564, 249] width 1129 height 536
